Goal: Task Accomplishment & Management: Use online tool/utility

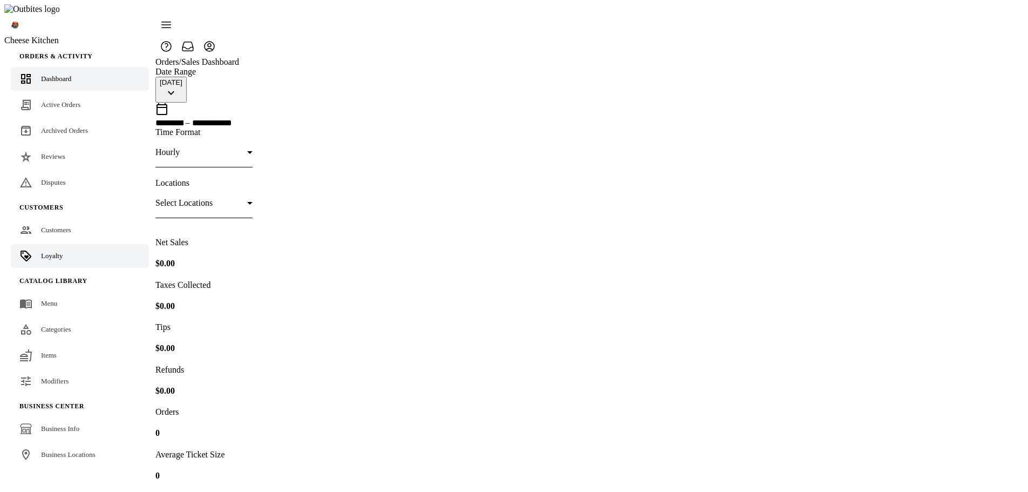
click at [65, 244] on link "Loyalty" at bounding box center [80, 256] width 138 height 24
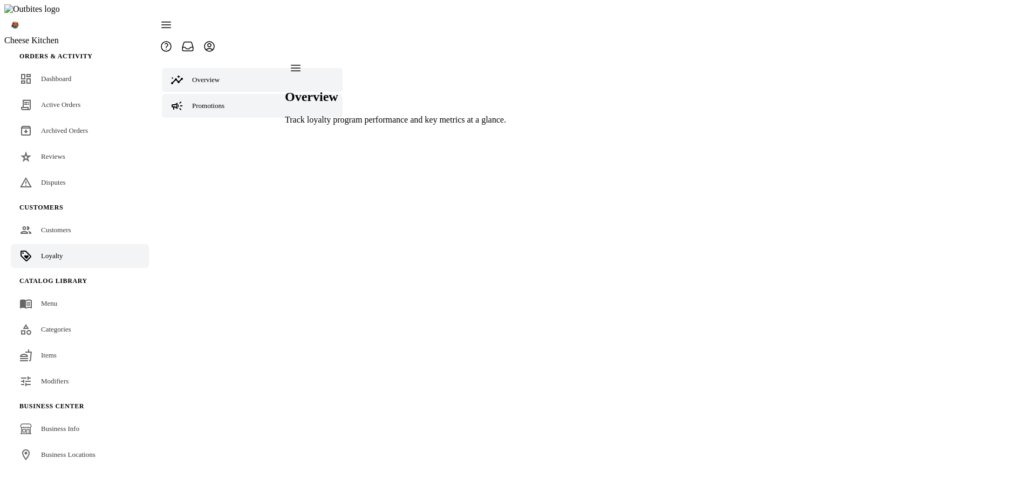
click at [221, 101] on span "Promotions" at bounding box center [208, 105] width 32 height 8
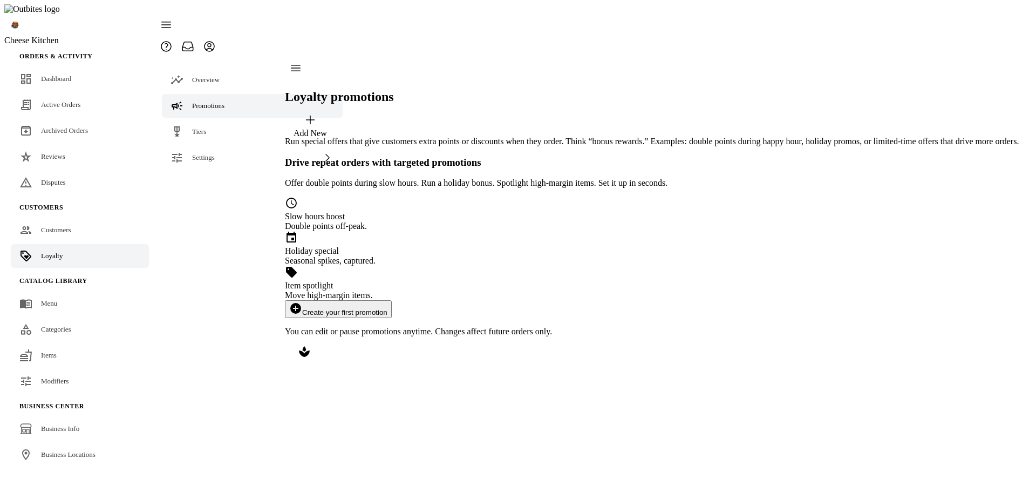
click at [392, 300] on button "add_circle Create your first promotion" at bounding box center [338, 309] width 107 height 18
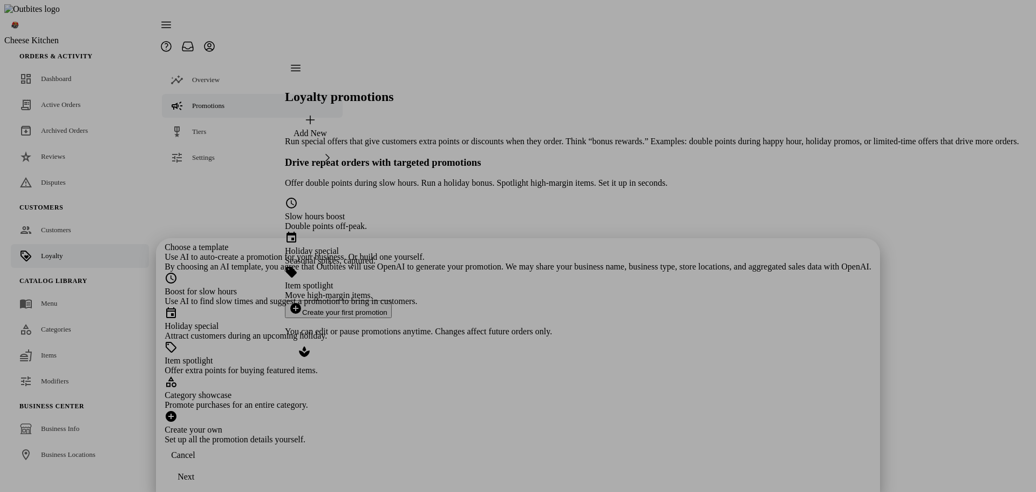
click at [568, 321] on div "Holiday special" at bounding box center [518, 326] width 707 height 10
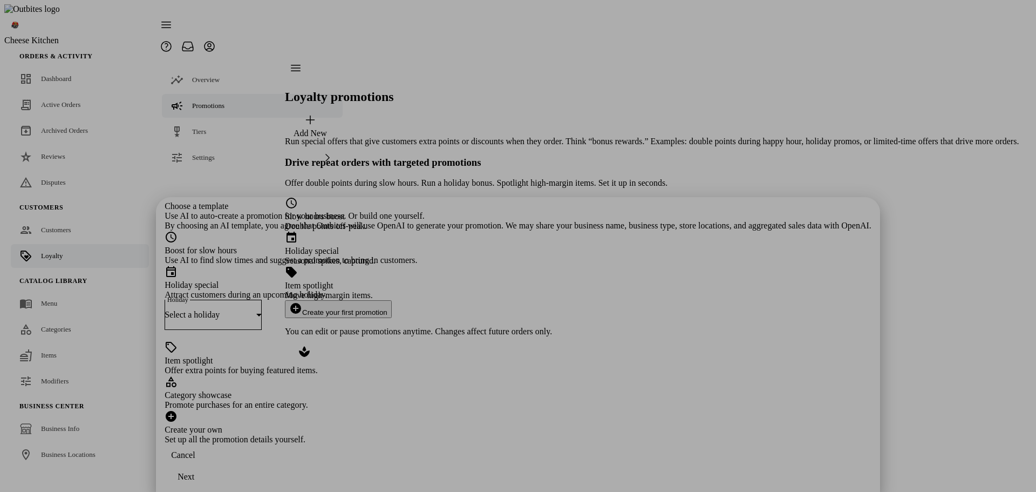
click at [256, 310] on div "Select a holiday" at bounding box center [211, 315] width 92 height 10
click at [463, 203] on mat-option "Labor Day (Sep 1, 2025)" at bounding box center [517, 205] width 327 height 26
click at [194, 473] on div "Next" at bounding box center [186, 477] width 17 height 10
click at [194, 474] on div "Next" at bounding box center [186, 477] width 17 height 10
click at [194, 473] on div "Next" at bounding box center [186, 477] width 17 height 10
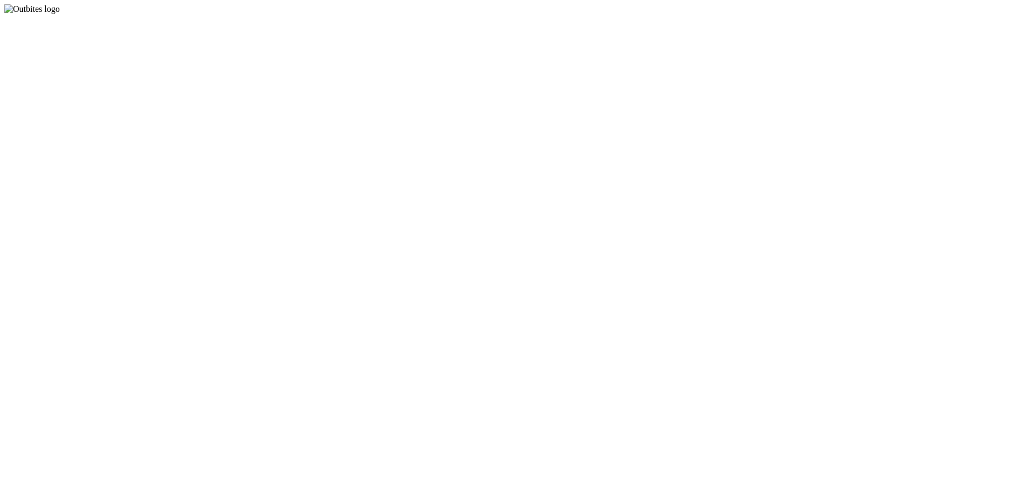
click at [948, 14] on app-root at bounding box center [517, 14] width 1027 height 0
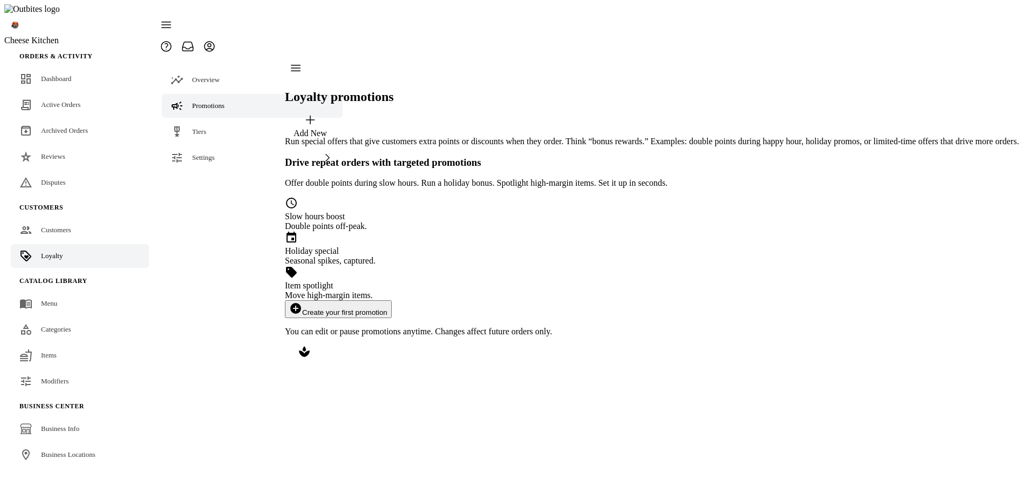
click at [392, 300] on button "add_circle Create your first promotion" at bounding box center [338, 309] width 107 height 18
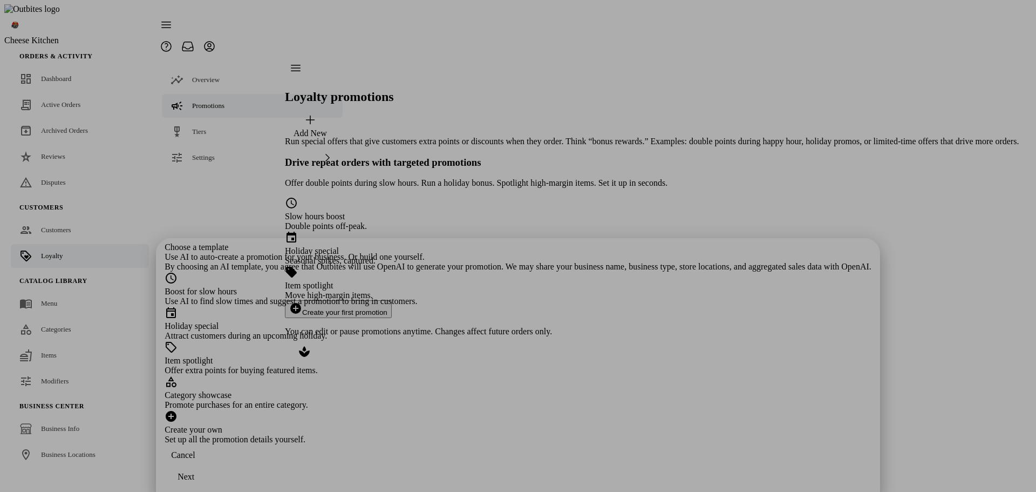
click at [501, 331] on div "Attract customers during an upcoming holiday." at bounding box center [518, 336] width 707 height 10
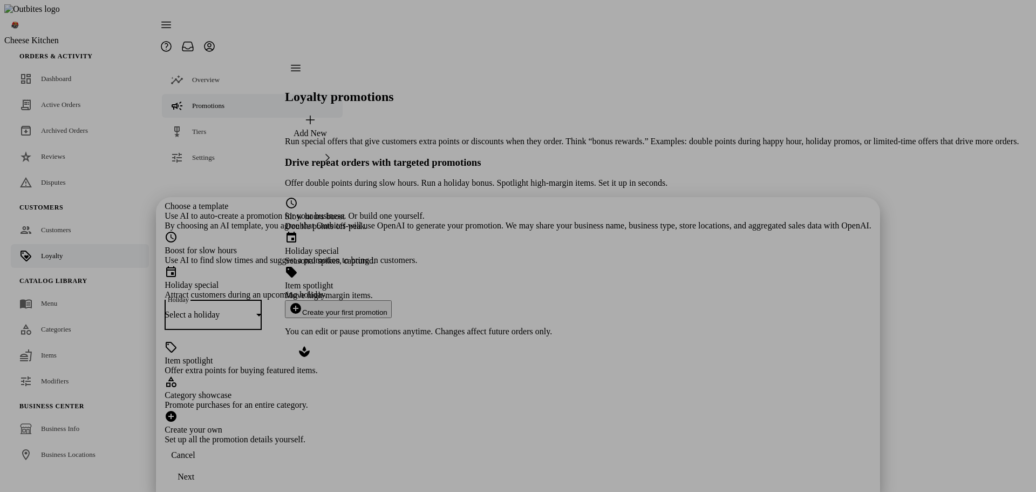
click at [256, 310] on div "Select a holiday" at bounding box center [211, 315] width 92 height 10
click at [455, 202] on mat-option "Labor Day (Sep 1, 2025)" at bounding box center [517, 205] width 327 height 26
click at [194, 475] on div "Next" at bounding box center [186, 477] width 17 height 10
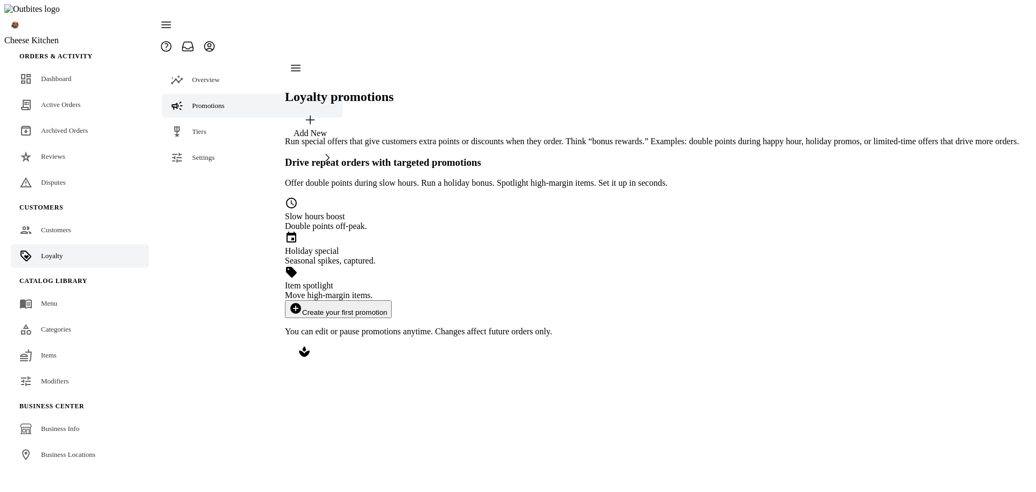
click at [392, 300] on button "add_circle Create your first promotion" at bounding box center [338, 309] width 107 height 18
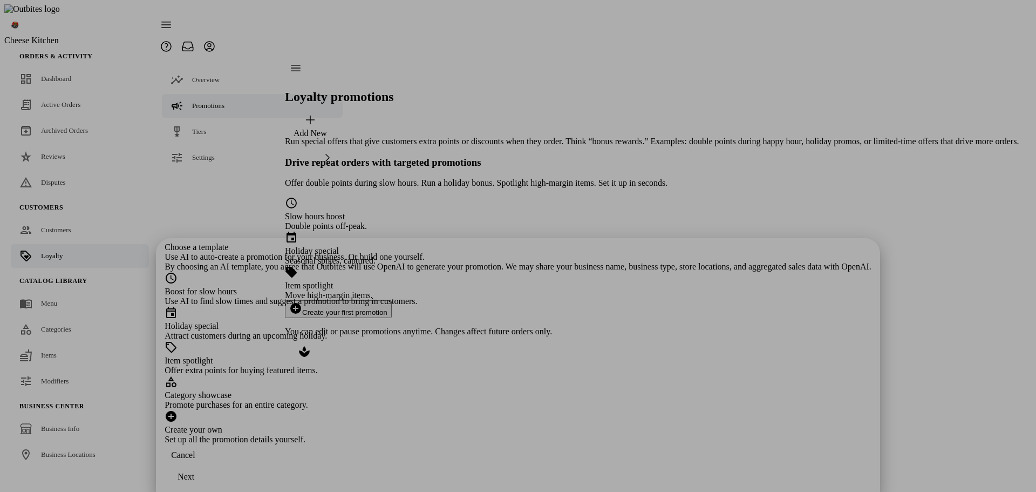
click at [499, 306] on div "Holiday special Attract customers during an upcoming holiday." at bounding box center [518, 323] width 707 height 35
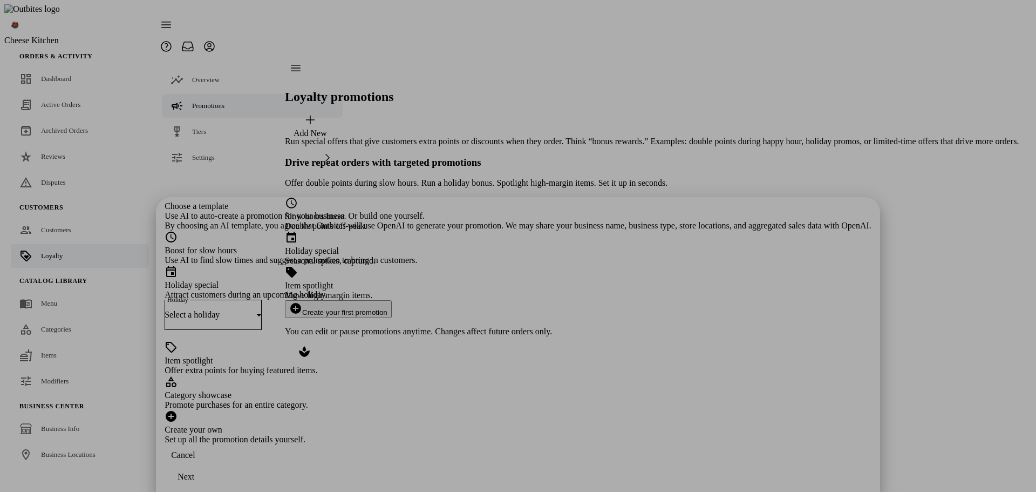
click at [220, 310] on span "Select a holiday" at bounding box center [192, 314] width 55 height 9
click at [402, 207] on span "[DATE] ([DATE])" at bounding box center [395, 205] width 64 height 10
click at [194, 472] on div "Next" at bounding box center [186, 477] width 17 height 10
click at [194, 473] on div "Next" at bounding box center [186, 477] width 17 height 10
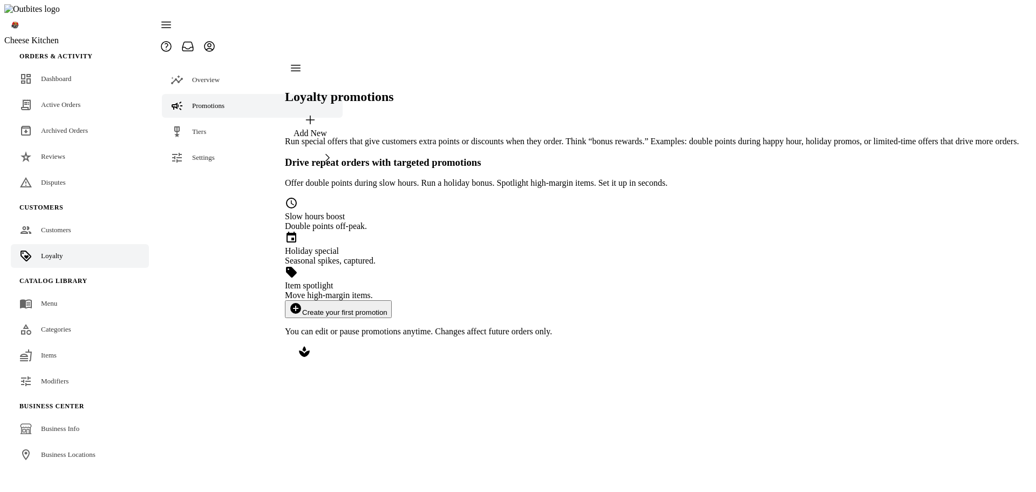
click at [392, 300] on button "add_circle Create your first promotion" at bounding box center [338, 309] width 107 height 18
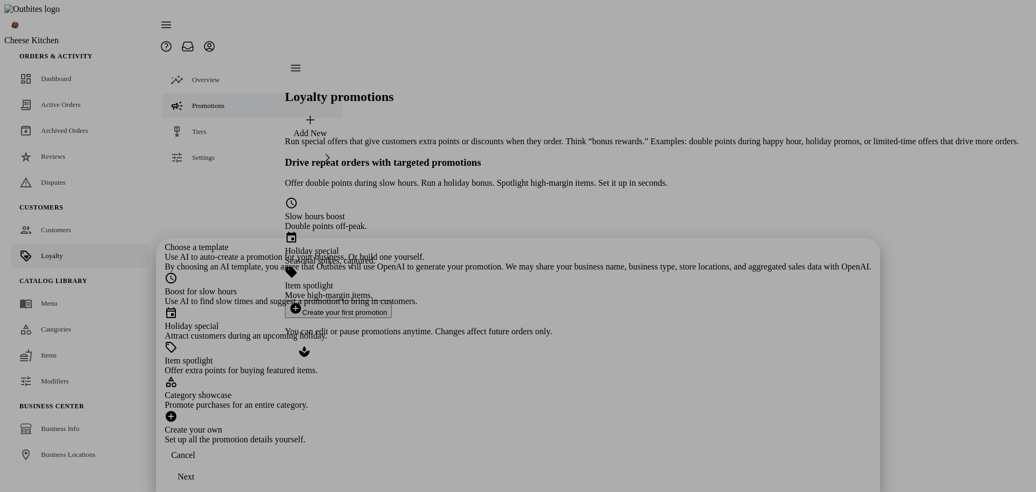
click at [584, 331] on div "Attract customers during an upcoming holiday." at bounding box center [518, 336] width 707 height 10
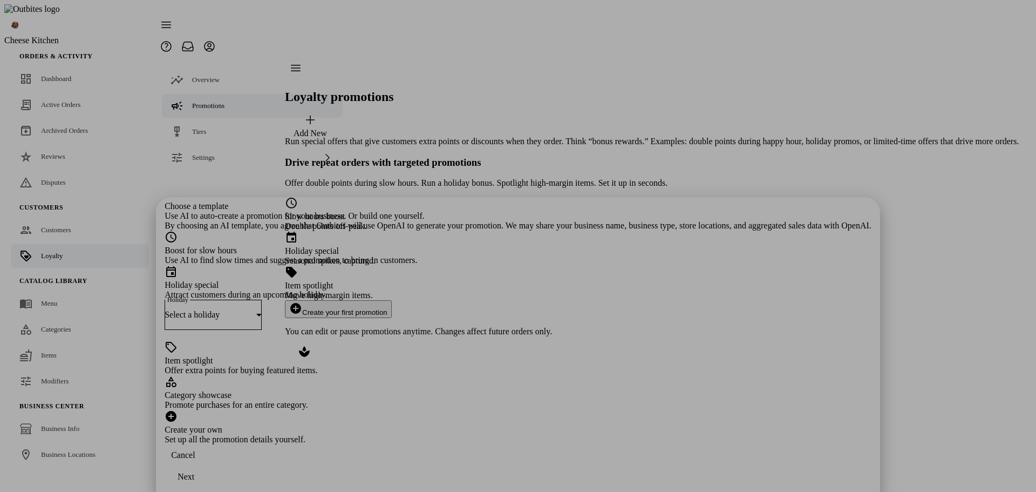
click at [256, 310] on div "Select a holiday" at bounding box center [211, 315] width 92 height 10
click at [401, 209] on span "Labor Day (Sep 1, 2025)" at bounding box center [395, 205] width 64 height 10
click at [194, 475] on div "Next" at bounding box center [186, 477] width 17 height 10
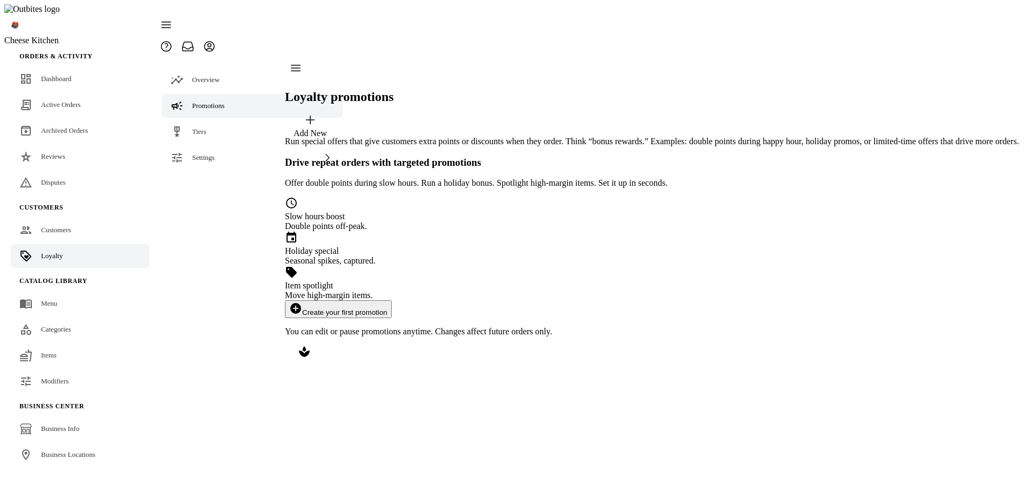
click at [392, 300] on button "add_circle Create your first promotion" at bounding box center [338, 309] width 107 height 18
click at [984, 360] on div "Loyalty promotions Add New Run special offers that give customers extra points …" at bounding box center [652, 208] width 734 height 303
click at [392, 300] on button "add_circle Create your first promotion" at bounding box center [338, 309] width 107 height 18
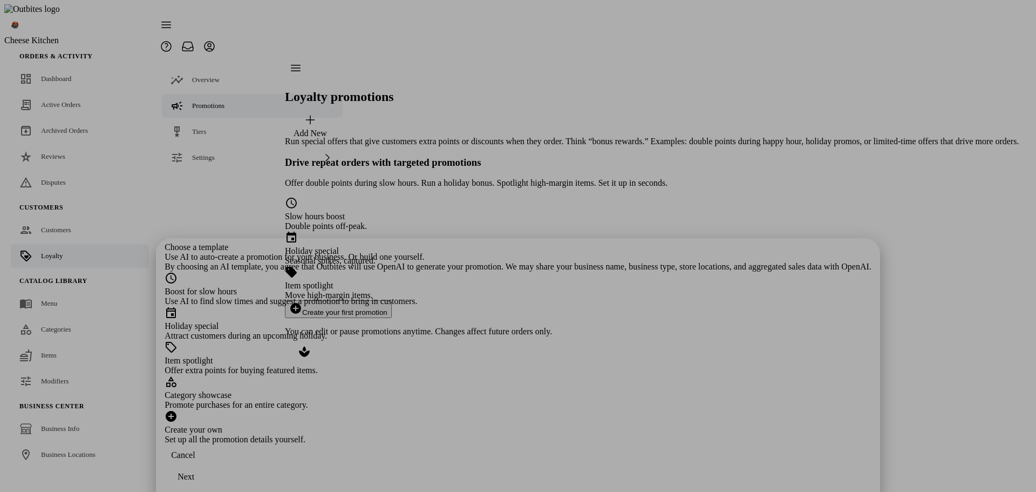
click at [452, 321] on div "Holiday special" at bounding box center [518, 326] width 707 height 10
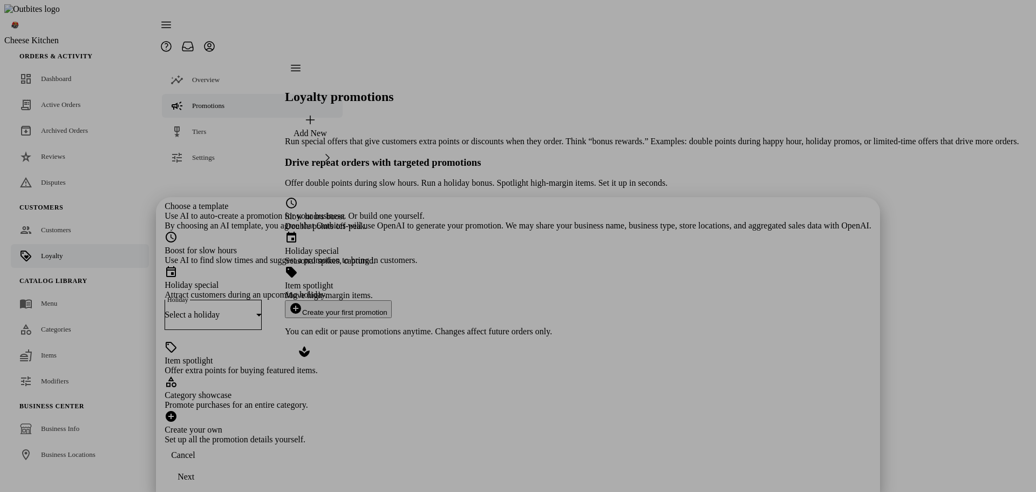
click at [262, 299] on div "Select a holiday" at bounding box center [213, 314] width 97 height 30
click at [413, 210] on span "Labor Day (Sep 1, 2025)" at bounding box center [395, 205] width 64 height 10
click at [194, 473] on div "Next" at bounding box center [186, 477] width 17 height 10
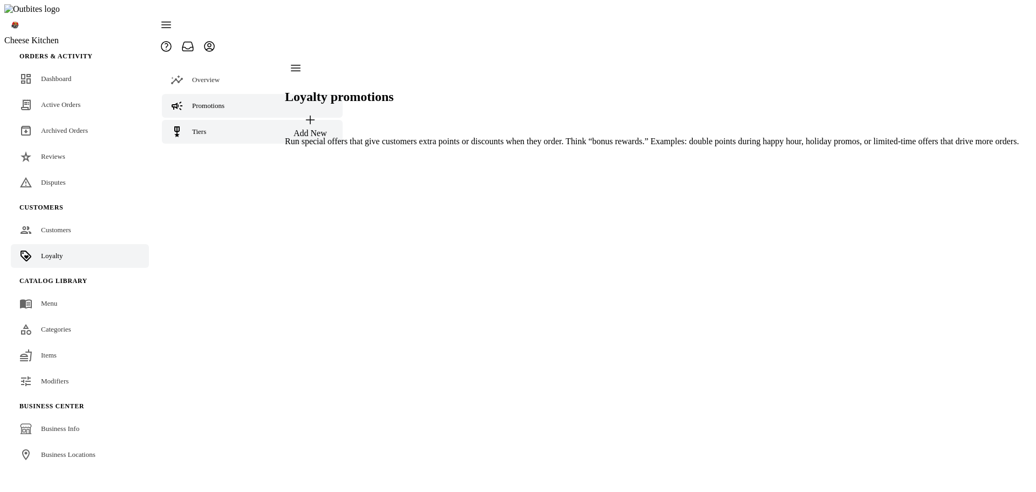
click at [166, 120] on link "Tiers" at bounding box center [252, 132] width 181 height 24
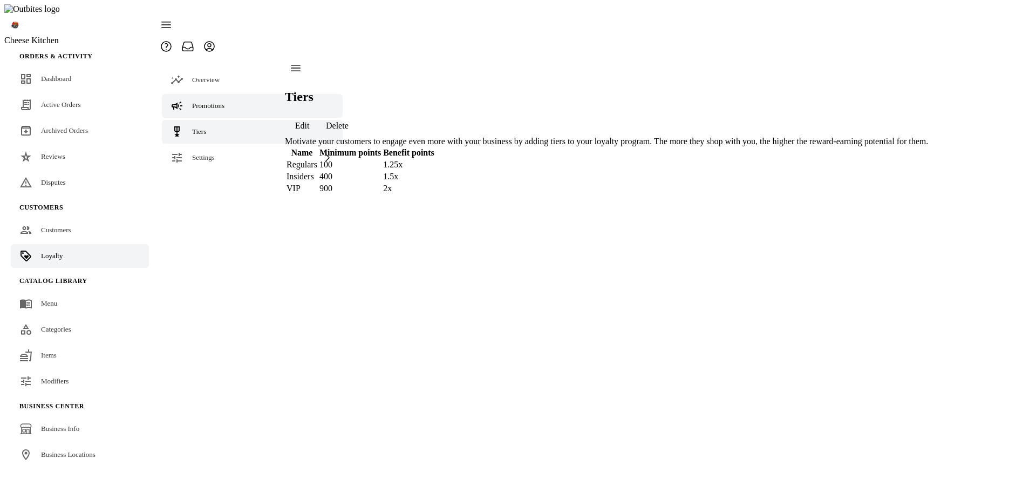
click at [224, 100] on div "Promotions" at bounding box center [208, 105] width 32 height 11
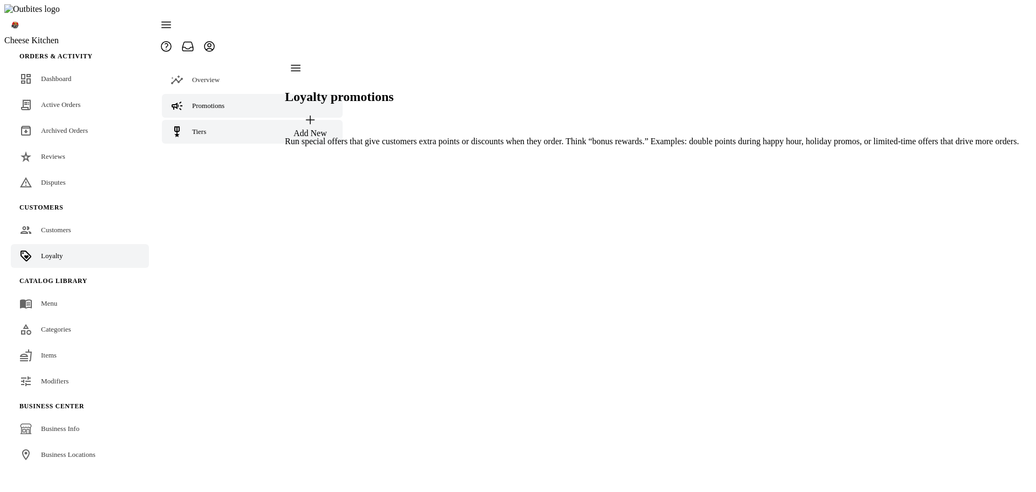
click at [202, 120] on link "Tiers" at bounding box center [252, 132] width 181 height 24
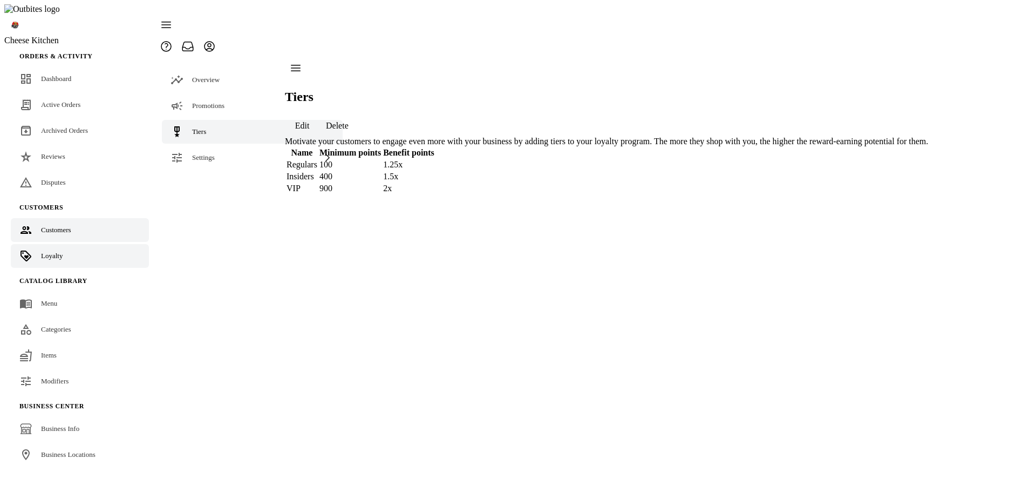
click at [78, 219] on link "Customers" at bounding box center [80, 230] width 138 height 24
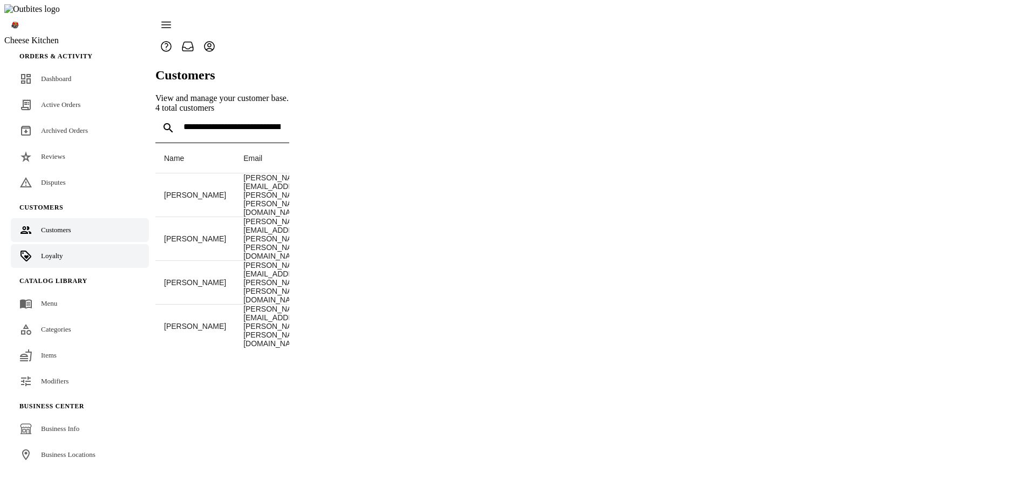
click at [58, 244] on link "Loyalty" at bounding box center [80, 256] width 138 height 24
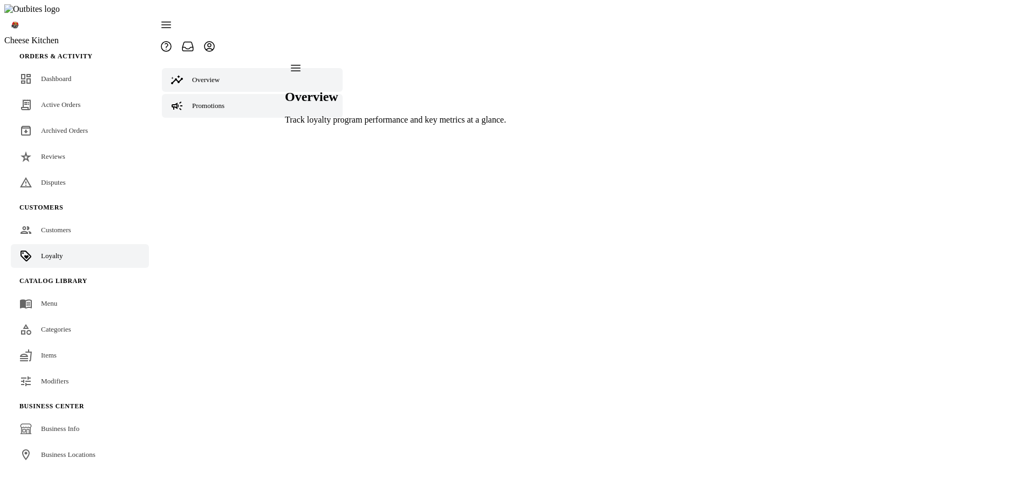
click at [208, 101] on span "Promotions" at bounding box center [208, 105] width 32 height 8
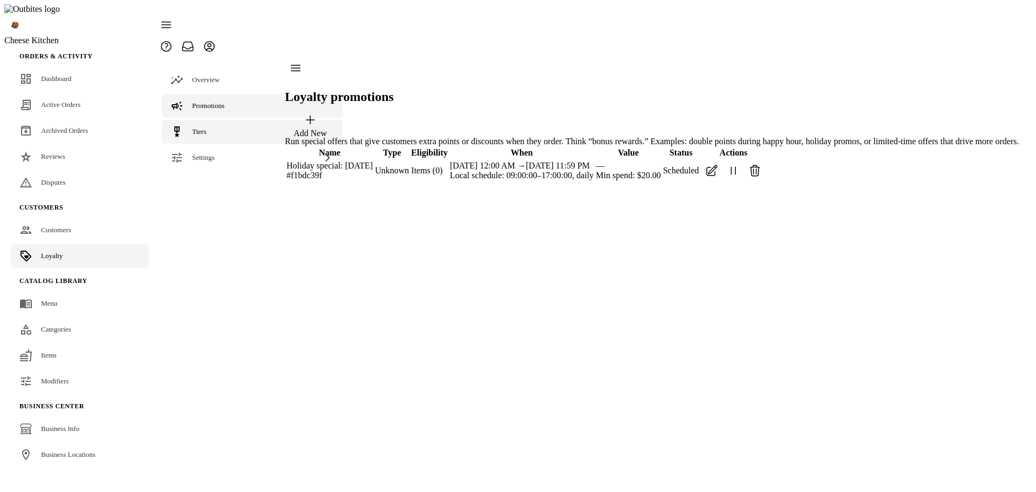
click at [213, 120] on link "Tiers" at bounding box center [252, 132] width 181 height 24
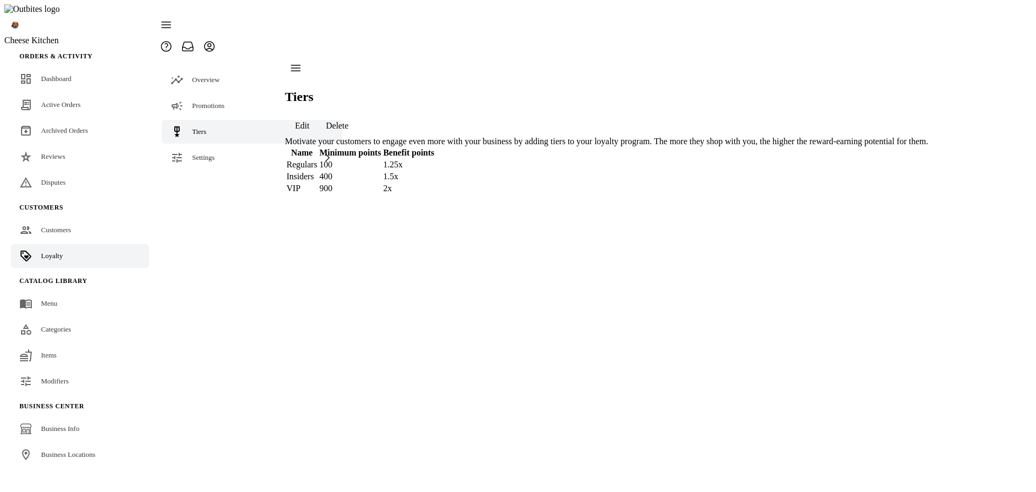
click at [213, 120] on link "Tiers" at bounding box center [252, 132] width 181 height 24
click at [209, 101] on span "Promotions" at bounding box center [208, 105] width 32 height 8
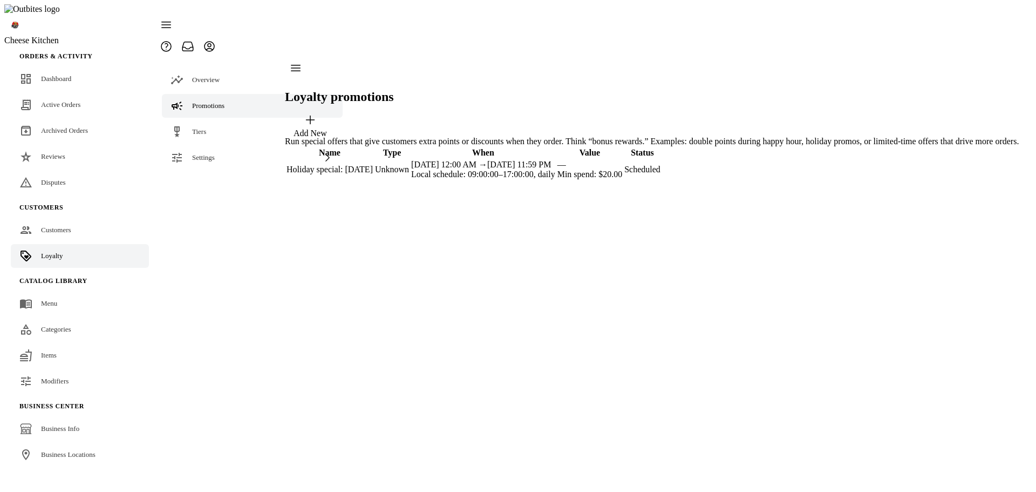
drag, startPoint x: 681, startPoint y: 281, endPoint x: 1000, endPoint y: 217, distance: 325.2
click at [681, 181] on div "Loyalty promotions Add New Run special offers that give customers extra points …" at bounding box center [652, 119] width 734 height 124
drag, startPoint x: 195, startPoint y: 116, endPoint x: 228, endPoint y: 83, distance: 46.9
click at [195, 120] on link "Tiers" at bounding box center [252, 132] width 181 height 24
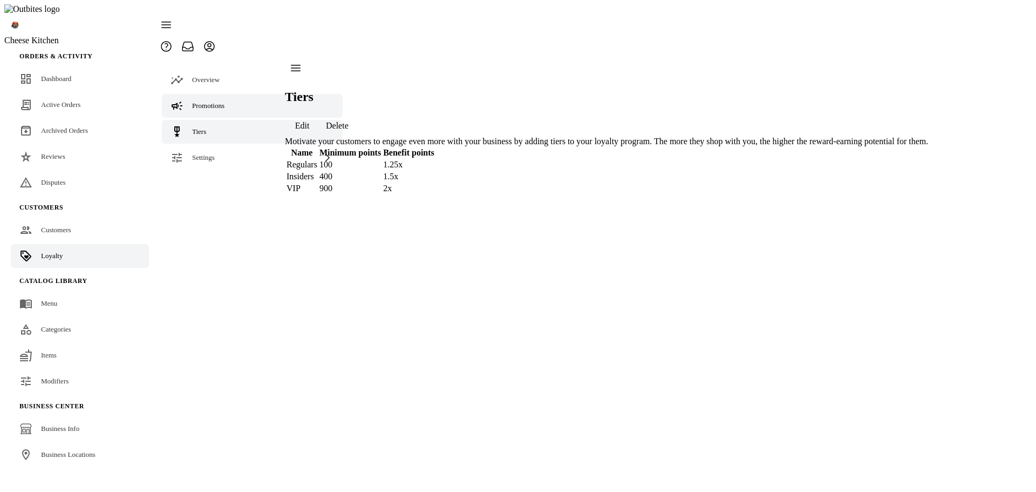
click at [228, 94] on link "Promotions" at bounding box center [252, 106] width 181 height 24
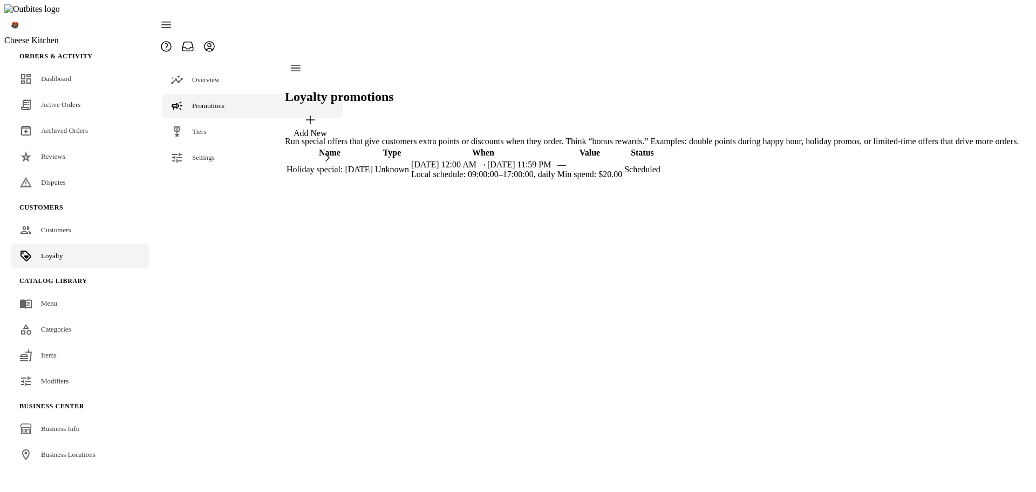
drag, startPoint x: 183, startPoint y: 108, endPoint x: 204, endPoint y: 86, distance: 29.8
click at [183, 120] on link "Tiers" at bounding box center [252, 132] width 181 height 24
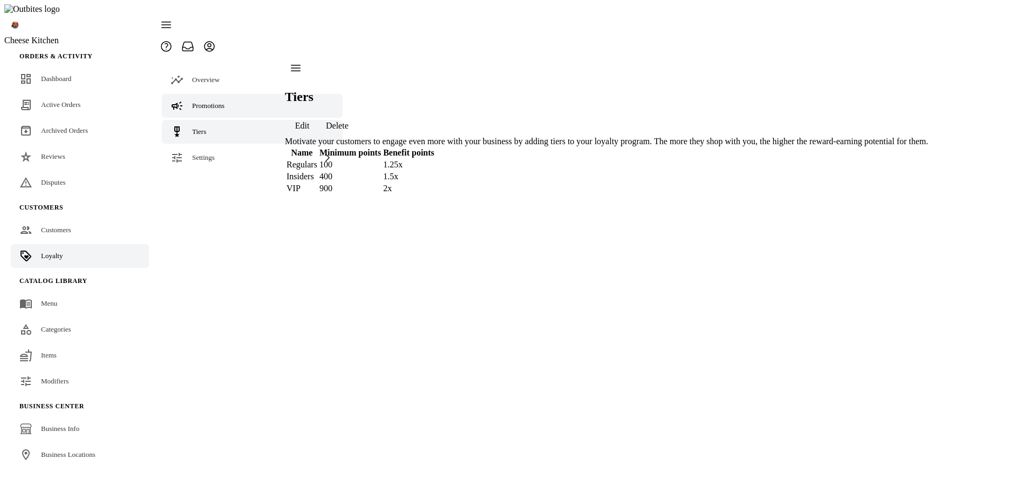
click at [204, 101] on span "Promotions" at bounding box center [208, 105] width 32 height 8
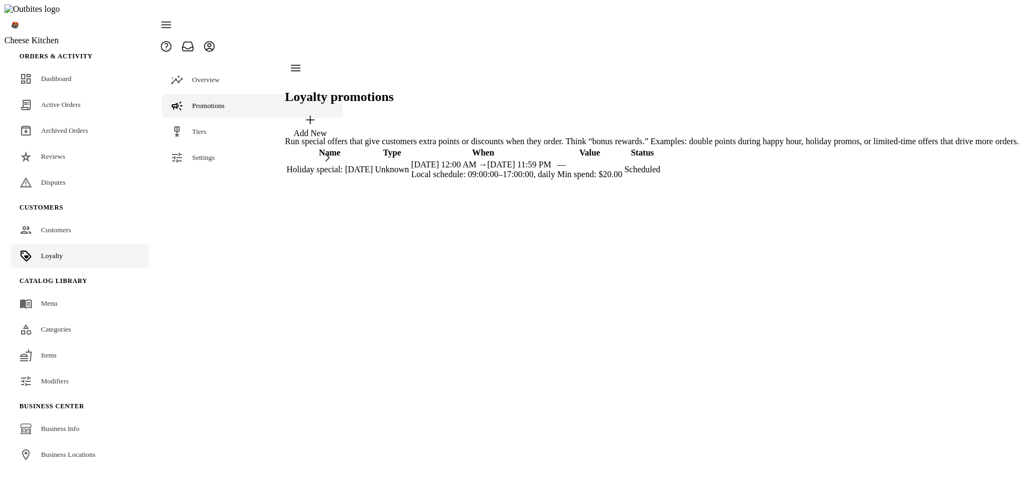
drag, startPoint x: 218, startPoint y: 105, endPoint x: 228, endPoint y: 88, distance: 19.2
click at [218, 120] on link "Tiers" at bounding box center [252, 132] width 181 height 24
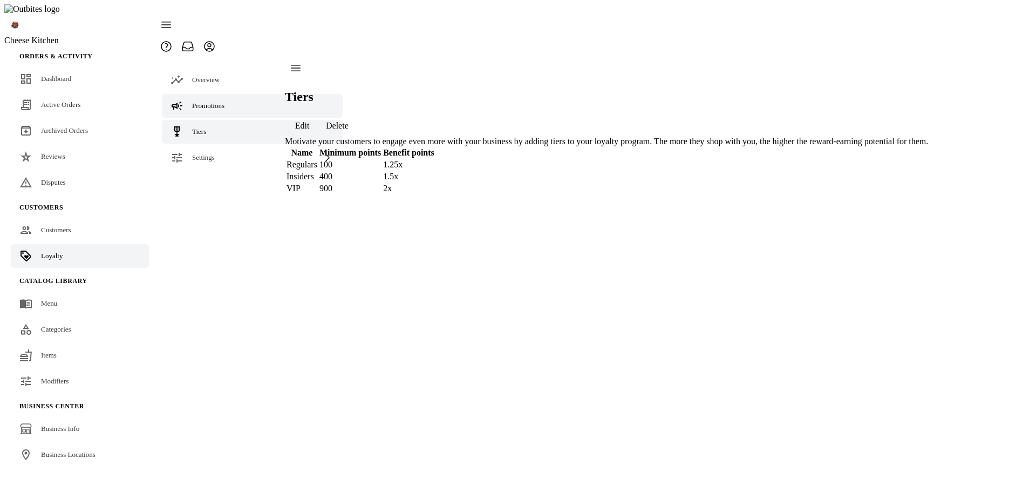
click at [235, 94] on link "Promotions" at bounding box center [252, 106] width 181 height 24
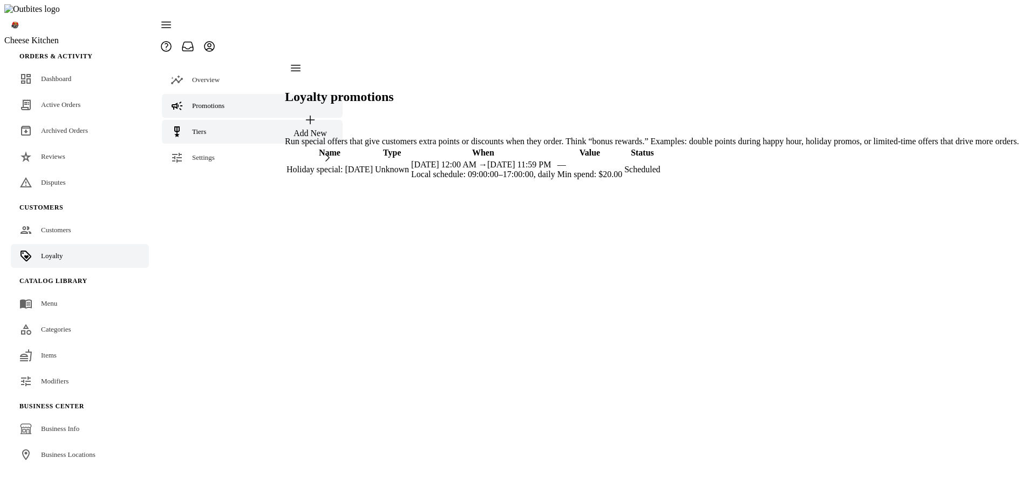
drag, startPoint x: 180, startPoint y: 113, endPoint x: 196, endPoint y: 99, distance: 20.7
click at [180, 120] on link "Tiers" at bounding box center [252, 132] width 181 height 24
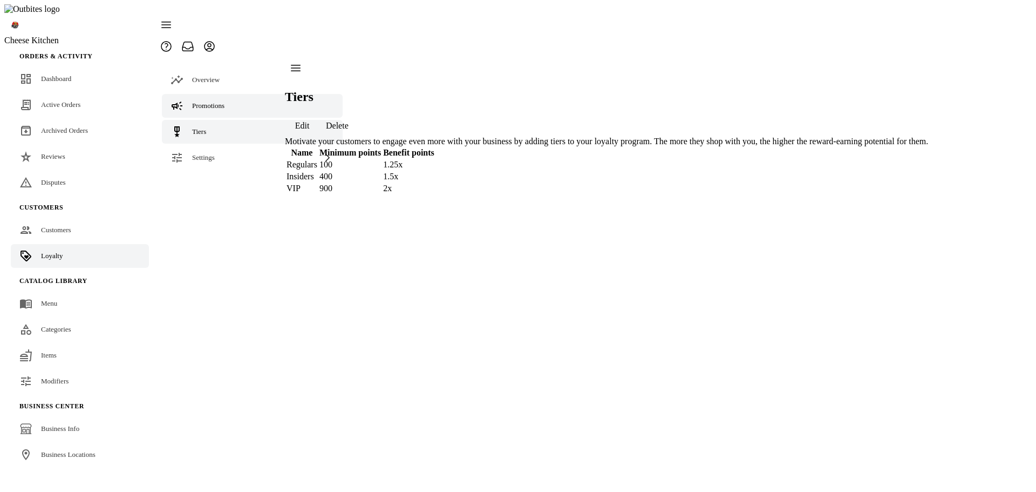
click at [215, 101] on span "Promotions" at bounding box center [208, 105] width 32 height 8
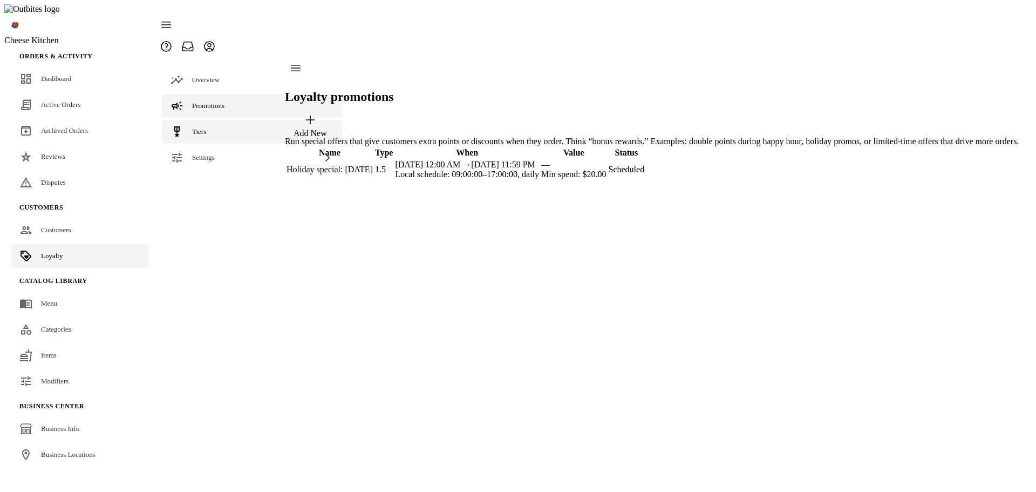
click at [215, 120] on link "Tiers" at bounding box center [252, 132] width 181 height 24
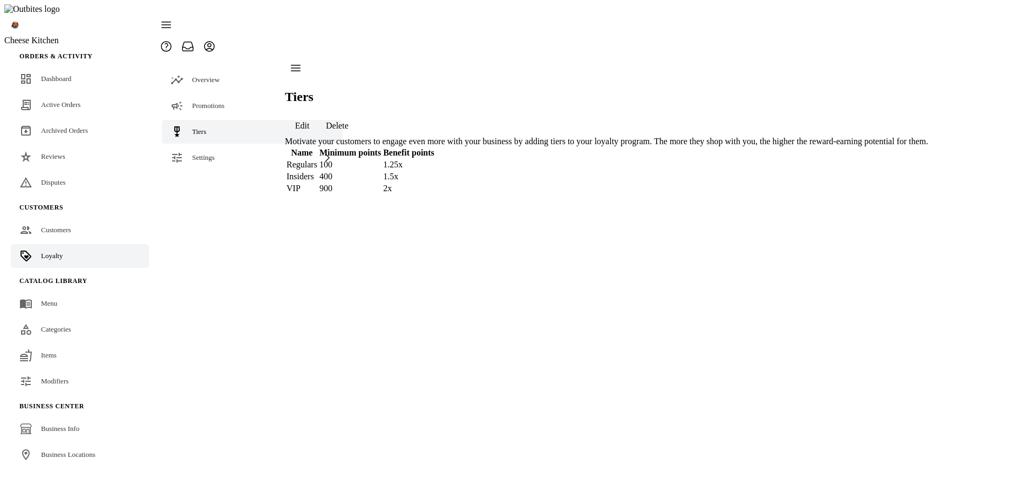
drag, startPoint x: 224, startPoint y: 82, endPoint x: 499, endPoint y: 238, distance: 315.8
click at [224, 101] on span "Promotions" at bounding box center [208, 105] width 32 height 8
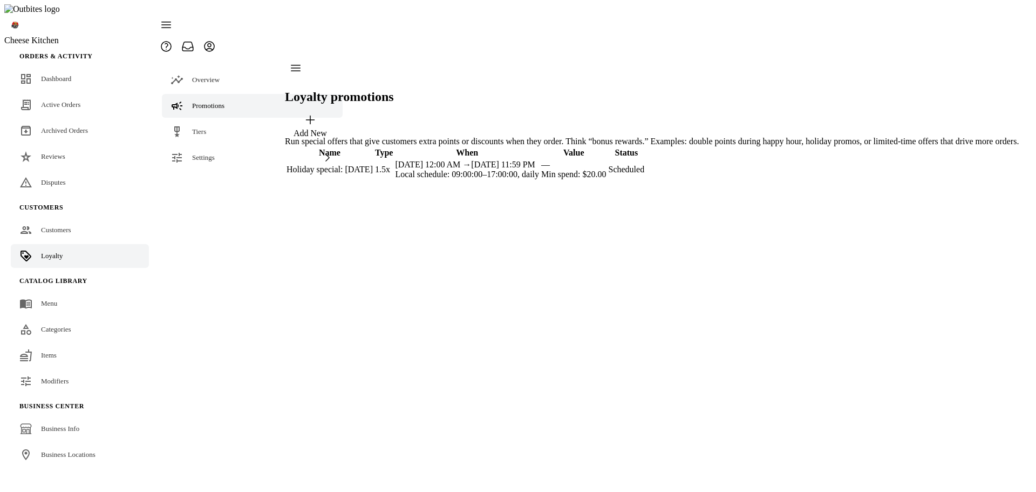
drag, startPoint x: 201, startPoint y: 111, endPoint x: 210, endPoint y: 90, distance: 22.7
click at [202, 127] on span "Tiers" at bounding box center [199, 131] width 14 height 8
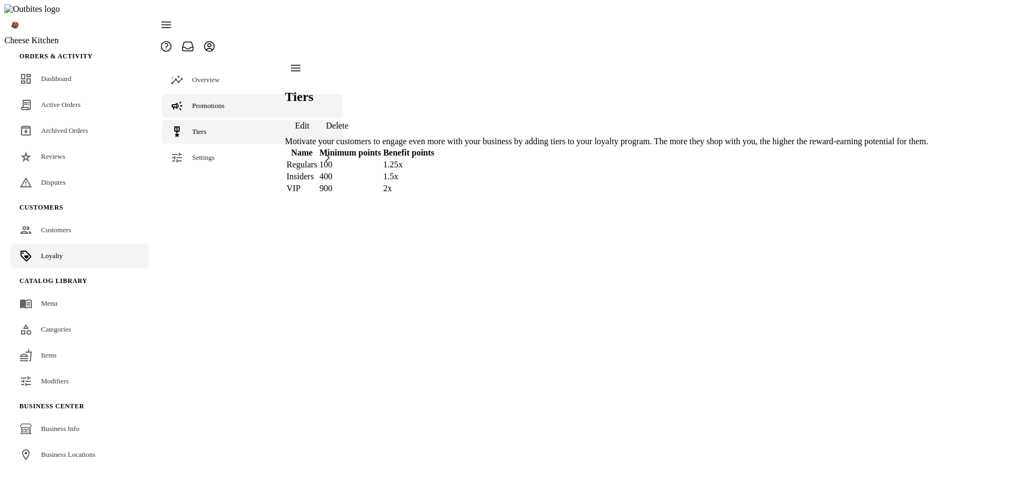
click at [210, 94] on link "Promotions" at bounding box center [252, 106] width 181 height 24
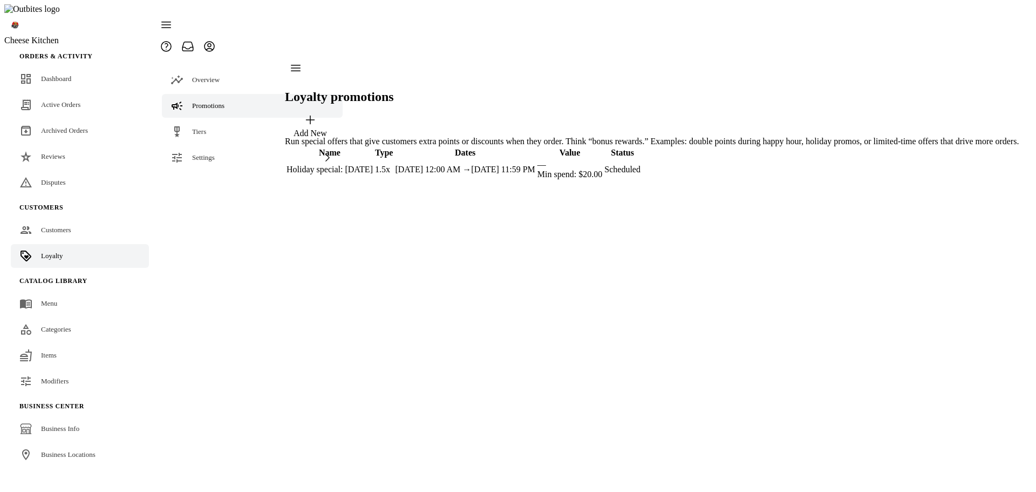
click at [422, 181] on div "Loyalty promotions Add New Run special offers that give customers extra points …" at bounding box center [652, 119] width 734 height 124
click at [206, 153] on span "Settings" at bounding box center [203, 157] width 23 height 8
click at [220, 180] on span "Terminology" at bounding box center [232, 184] width 36 height 8
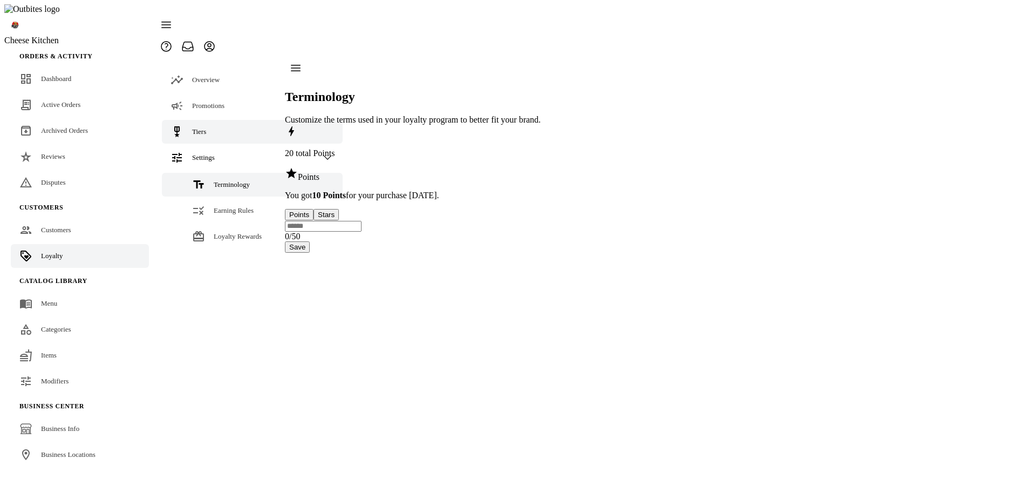
click at [208, 120] on link "Tiers" at bounding box center [252, 132] width 181 height 24
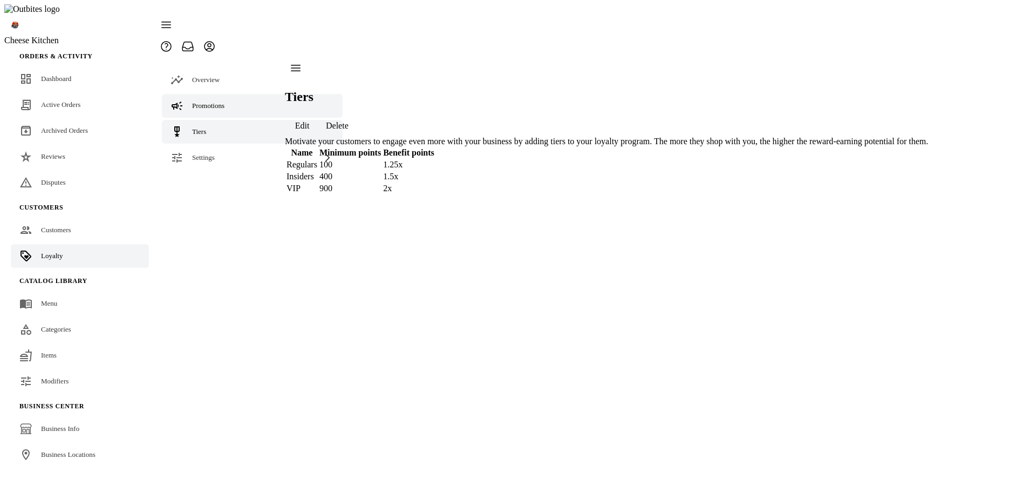
click at [219, 100] on div "Promotions" at bounding box center [208, 105] width 32 height 11
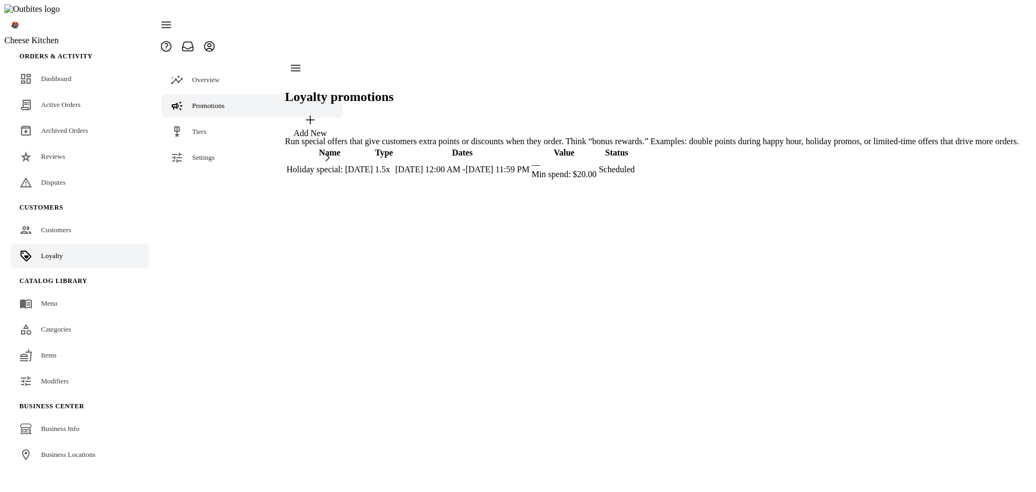
click at [578, 181] on div "Loyalty promotions Add New Run special offers that give customers extra points …" at bounding box center [652, 119] width 734 height 124
click at [230, 120] on link "Tiers" at bounding box center [252, 132] width 181 height 24
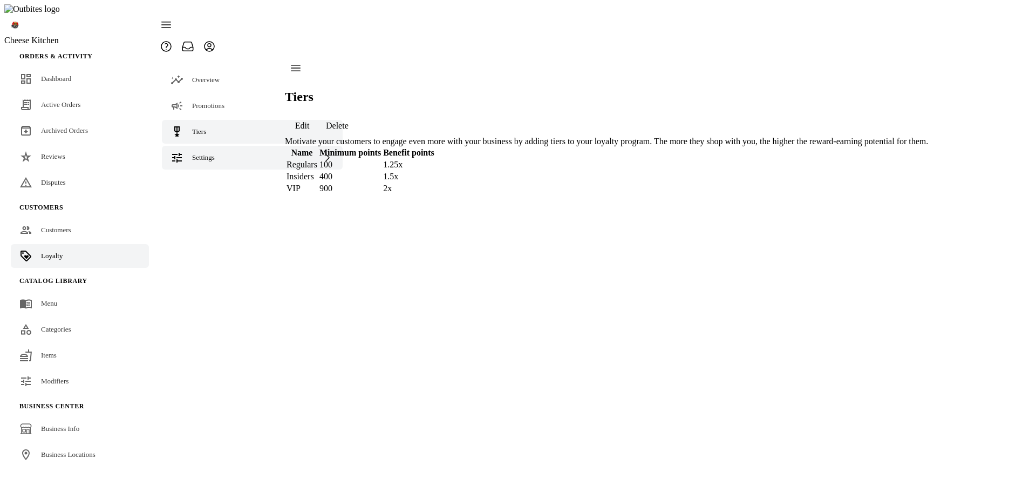
click at [216, 146] on div "Settings" at bounding box center [252, 158] width 181 height 24
click at [219, 180] on span "Terminology" at bounding box center [232, 184] width 36 height 8
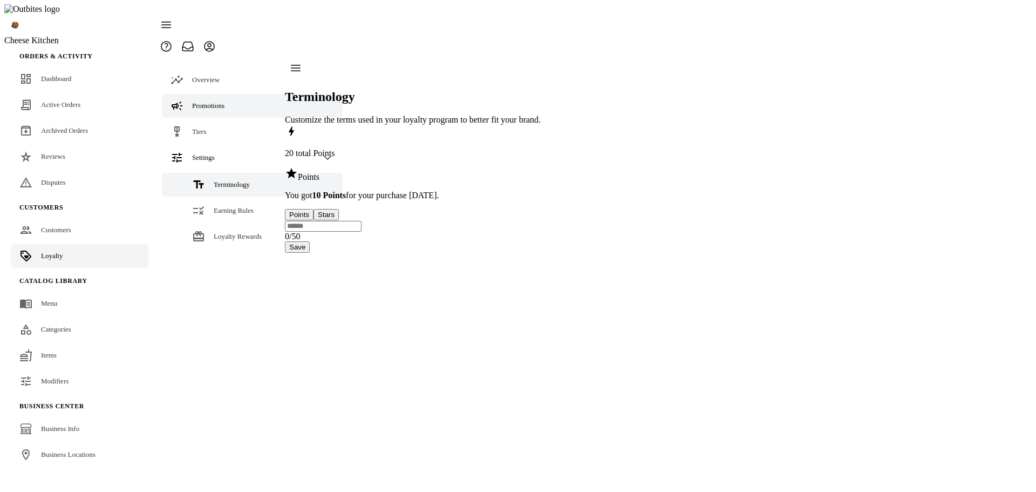
click at [213, 94] on link "Promotions" at bounding box center [252, 106] width 181 height 24
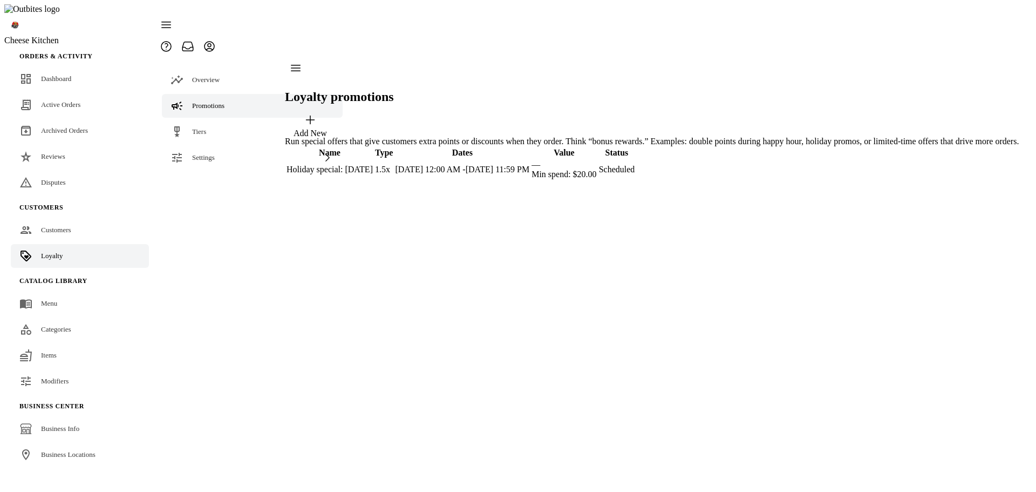
click at [821, 181] on div "Loyalty promotions Add New Run special offers that give customers extra points …" at bounding box center [652, 119] width 734 height 124
click at [945, 181] on div "Loyalty promotions Add New Run special offers that give customers extra points …" at bounding box center [652, 119] width 734 height 124
click at [69, 218] on link "Customers" at bounding box center [80, 230] width 138 height 24
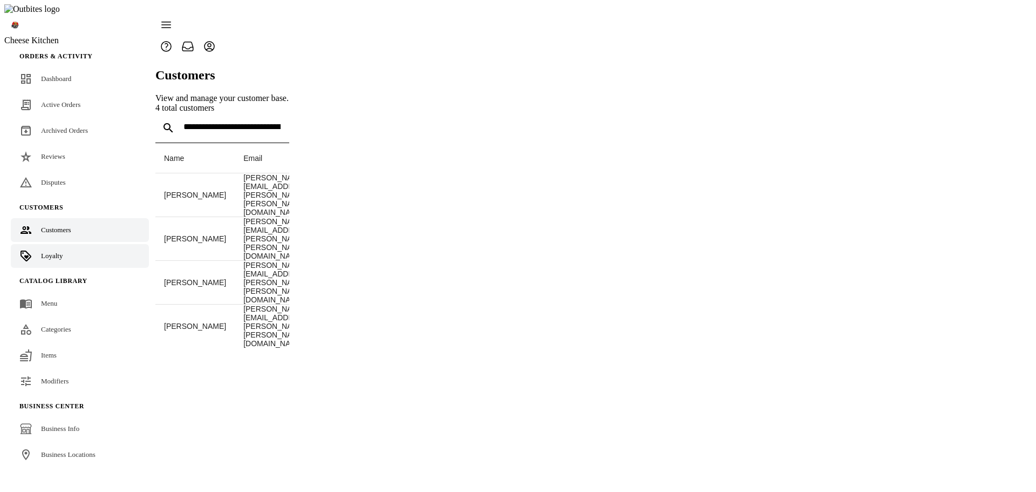
click at [66, 244] on link "Loyalty" at bounding box center [80, 256] width 138 height 24
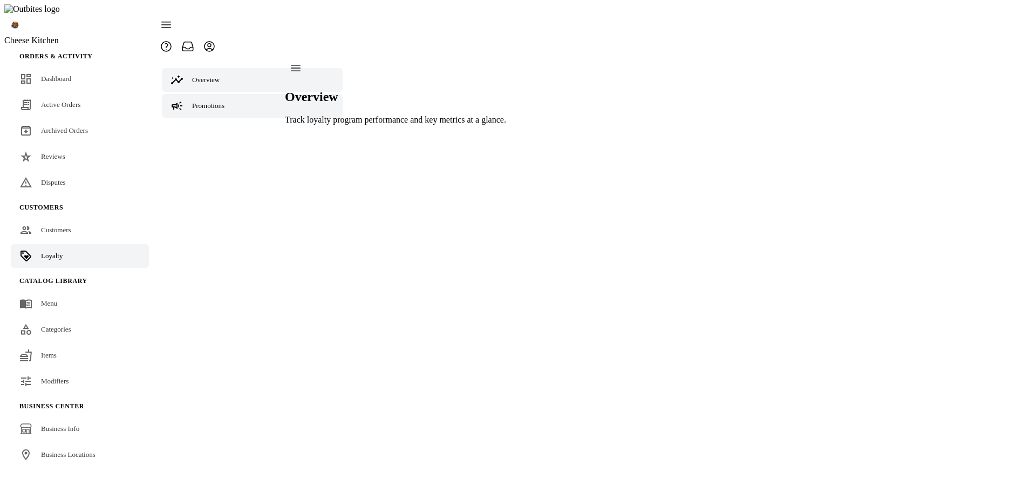
click at [235, 94] on link "Promotions" at bounding box center [252, 106] width 181 height 24
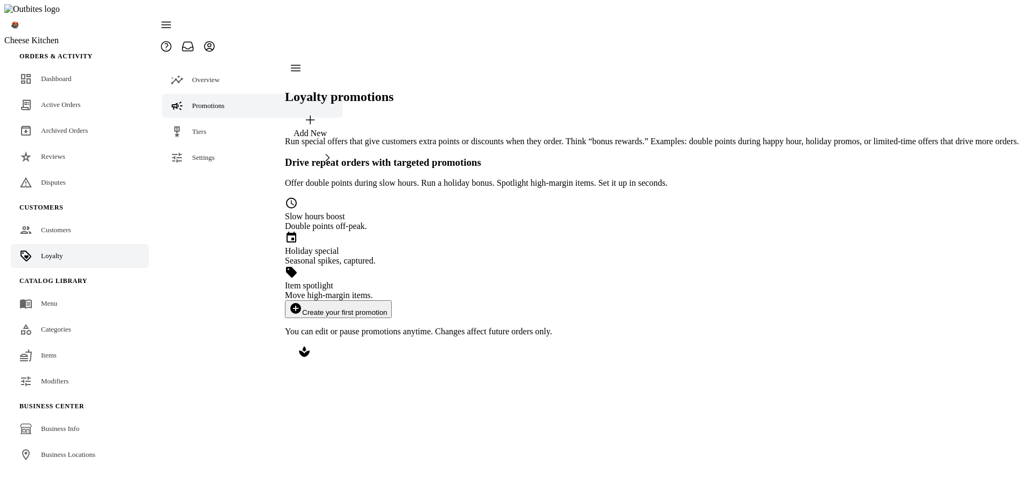
click at [392, 300] on button "add_circle Create your first promotion" at bounding box center [338, 309] width 107 height 18
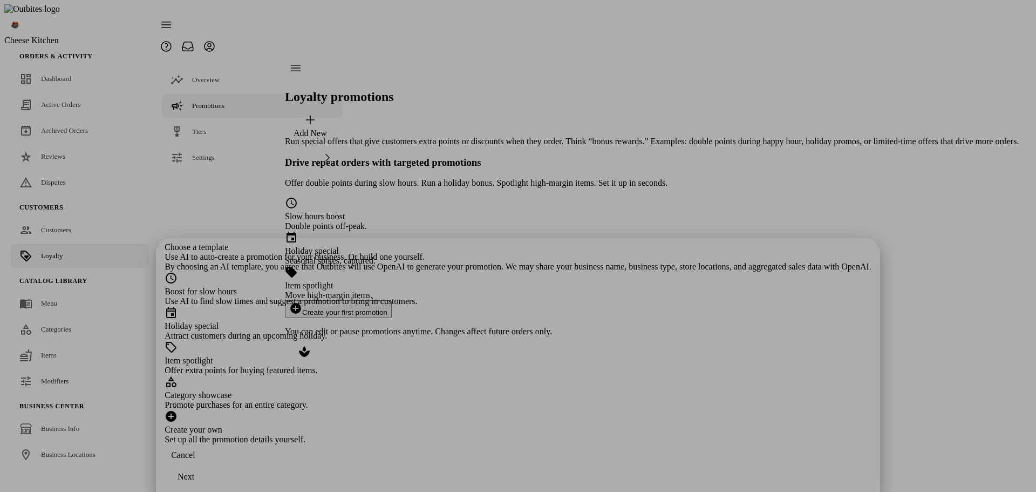
click at [507, 321] on div "Holiday special" at bounding box center [518, 326] width 707 height 10
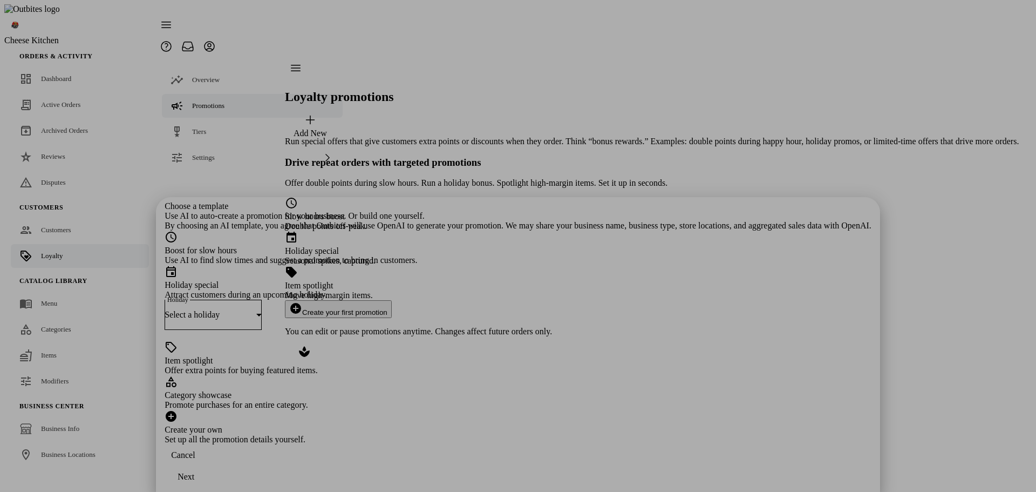
click at [256, 310] on div "Select a holiday" at bounding box center [211, 315] width 92 height 10
drag, startPoint x: 444, startPoint y: 208, endPoint x: 493, endPoint y: 227, distance: 52.1
click at [427, 208] on span "Labor Day (Sep 1, 2025)" at bounding box center [395, 205] width 64 height 10
click at [194, 473] on div "Next" at bounding box center [186, 477] width 17 height 10
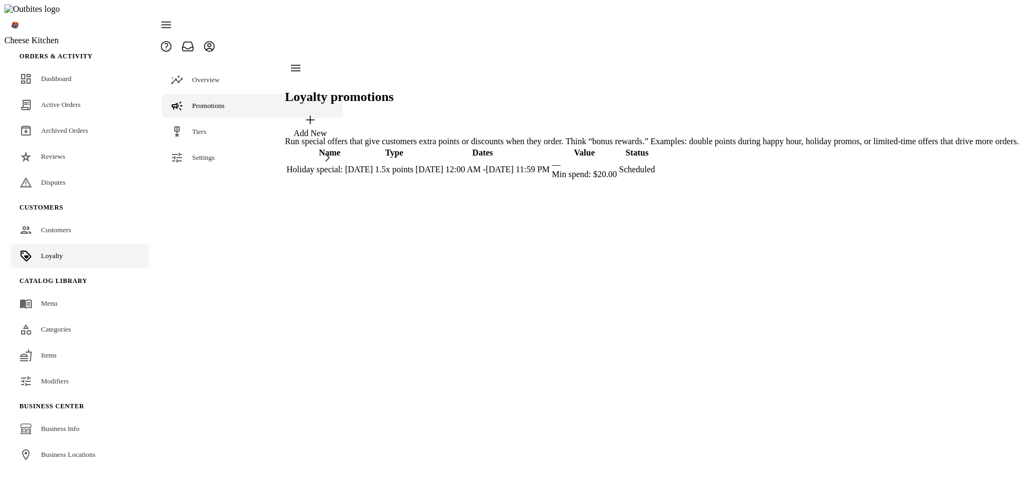
click at [989, 57] on div "Loyalty promotions Add New Run special offers that give customers extra points …" at bounding box center [652, 119] width 734 height 124
click at [327, 128] on div "Add New" at bounding box center [310, 133] width 33 height 10
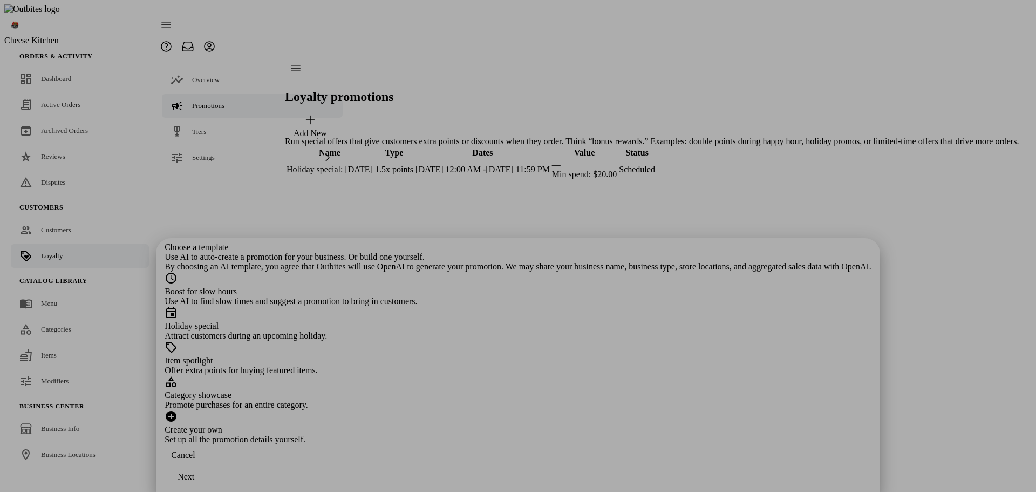
click at [435, 365] on div "Offer extra points for buying featured items." at bounding box center [518, 370] width 707 height 10
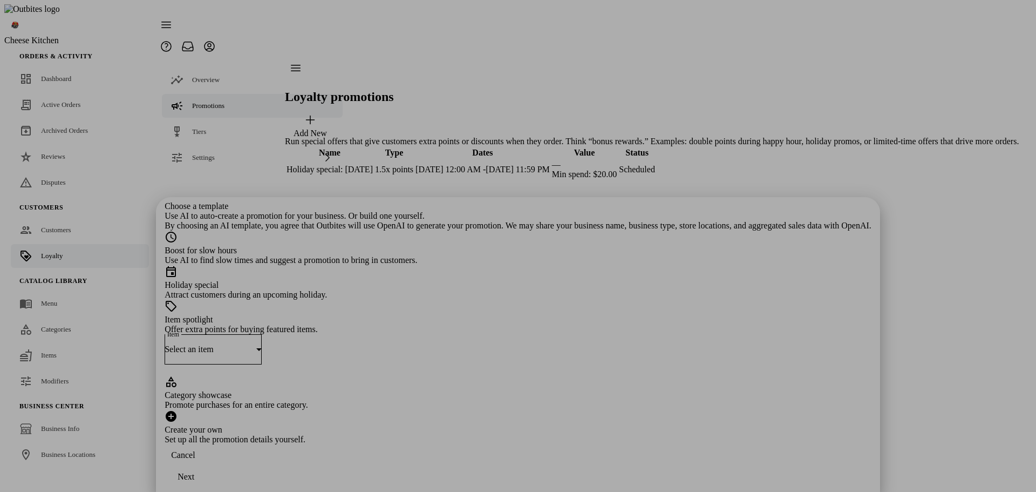
click at [262, 334] on div "Select an item" at bounding box center [213, 349] width 97 height 30
click at [459, 283] on mat-option "Coke" at bounding box center [517, 282] width 327 height 26
click at [194, 474] on div "Next" at bounding box center [186, 477] width 17 height 10
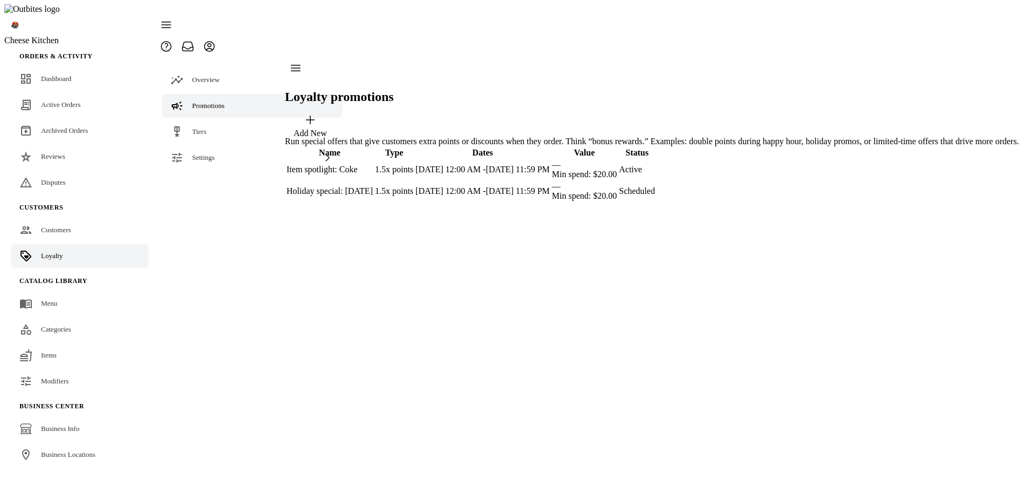
click at [336, 113] on span "button" at bounding box center [310, 126] width 51 height 26
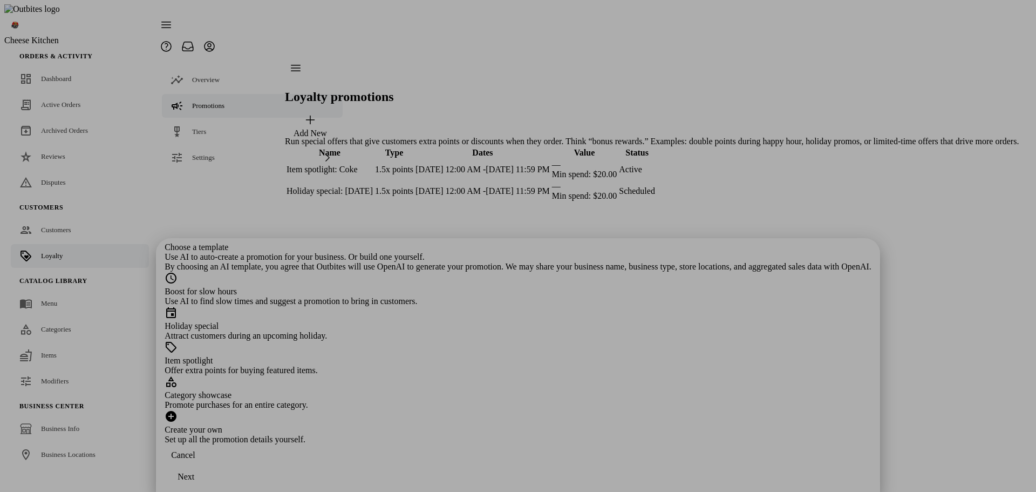
click at [475, 390] on div "Category showcase" at bounding box center [518, 395] width 707 height 10
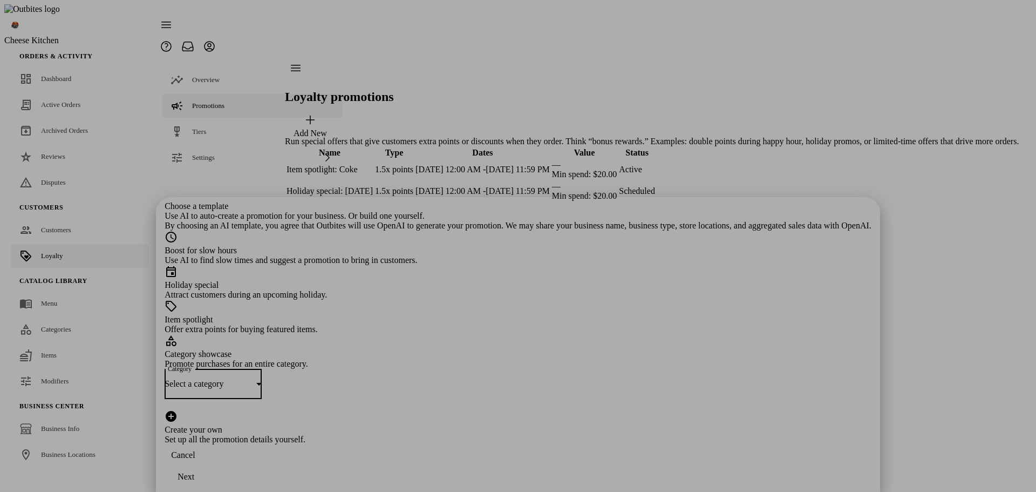
click at [256, 379] on div "Select a category" at bounding box center [211, 384] width 92 height 10
click at [424, 384] on mat-option "Wings" at bounding box center [517, 384] width 327 height 26
drag, startPoint x: 678, startPoint y: 469, endPoint x: 770, endPoint y: 408, distance: 110.6
click at [194, 472] on div "Next" at bounding box center [186, 477] width 17 height 10
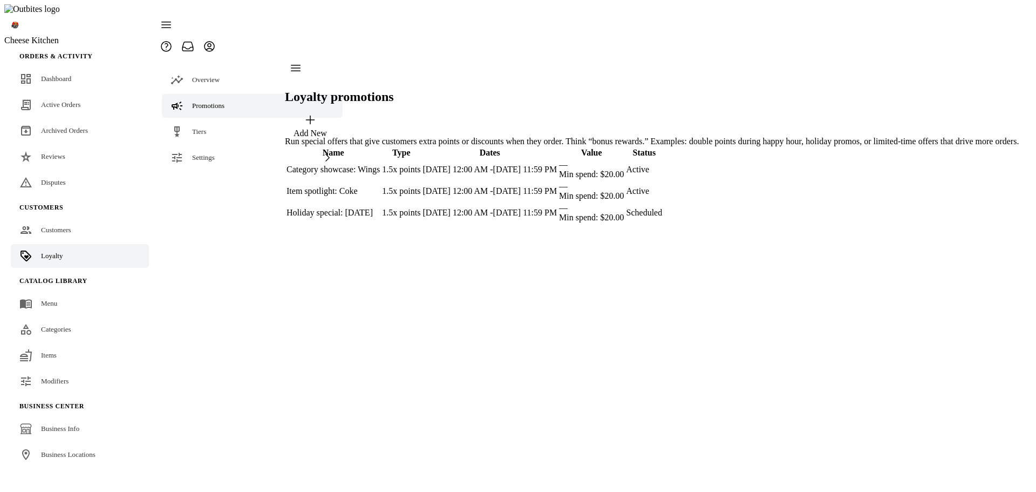
click at [327, 113] on div "Add New" at bounding box center [310, 125] width 33 height 25
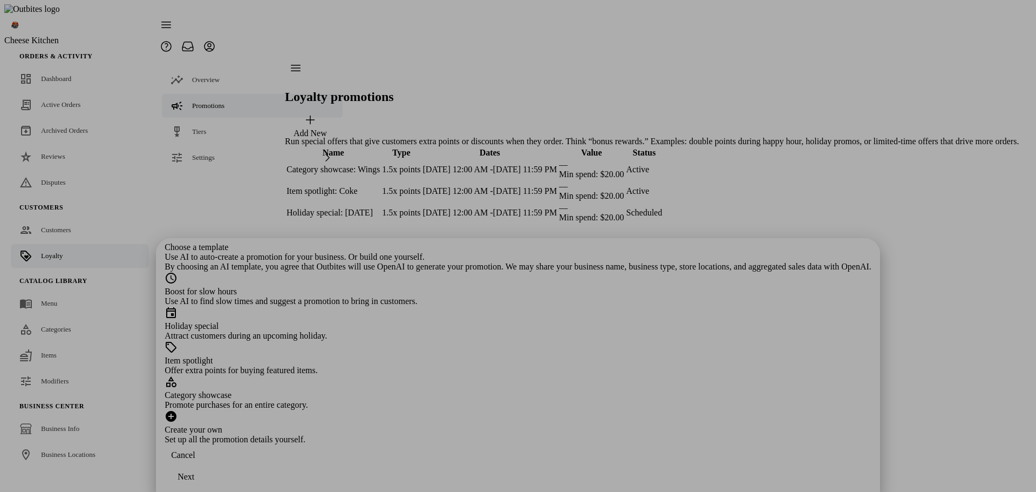
click at [485, 410] on div "Create your own Set up all the promotion details yourself." at bounding box center [518, 427] width 707 height 35
drag, startPoint x: 670, startPoint y: 477, endPoint x: 666, endPoint y: 453, distance: 24.6
click at [207, 476] on span "continue" at bounding box center [186, 476] width 43 height 26
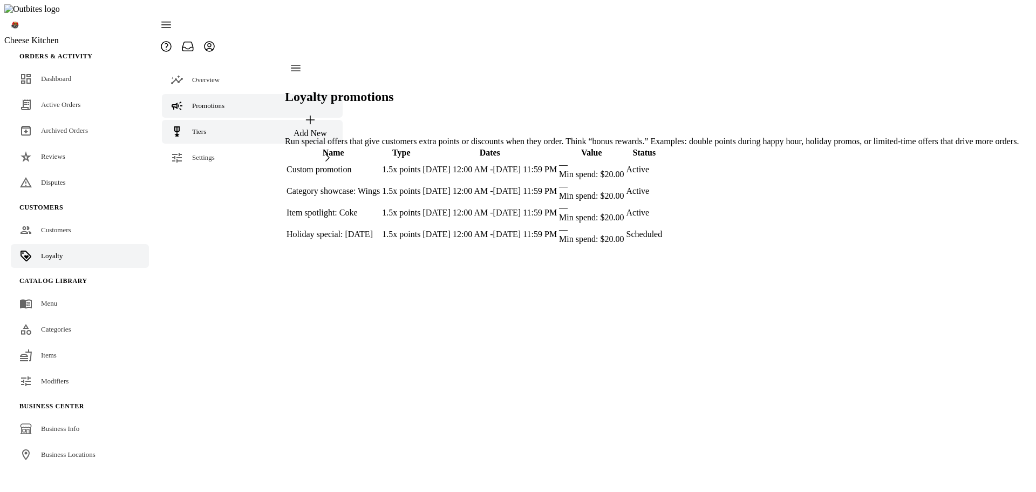
click at [210, 120] on link "Tiers" at bounding box center [252, 132] width 181 height 24
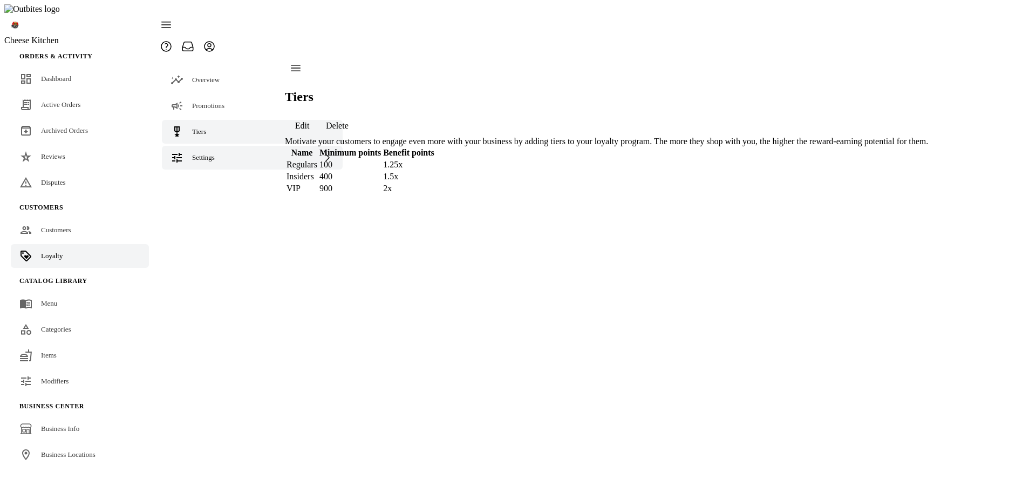
drag, startPoint x: 208, startPoint y: 133, endPoint x: 210, endPoint y: 142, distance: 9.3
click at [208, 153] on span "Settings" at bounding box center [203, 157] width 23 height 8
click at [213, 173] on link "Terminology" at bounding box center [252, 185] width 181 height 24
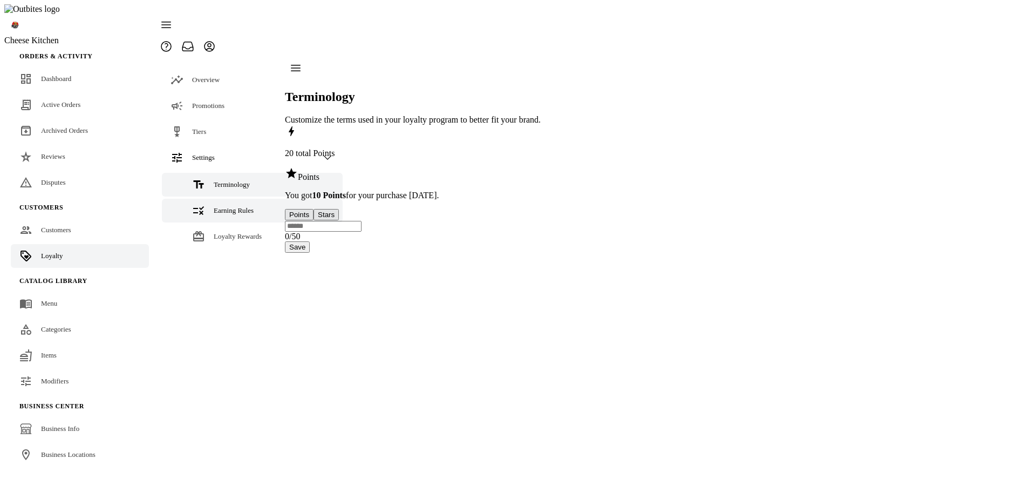
click at [214, 206] on span "Earning Rules" at bounding box center [234, 210] width 40 height 8
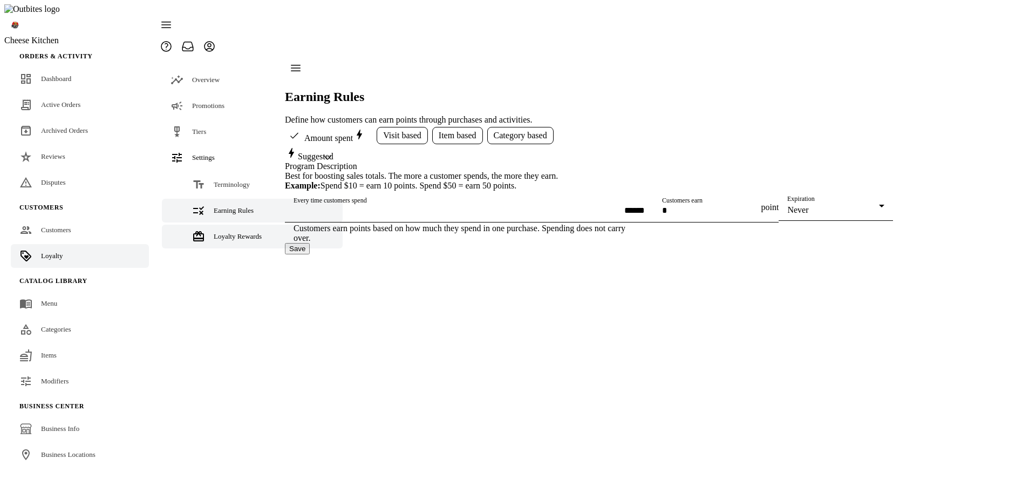
click at [215, 232] on span "Loyalty Rewards" at bounding box center [238, 236] width 48 height 8
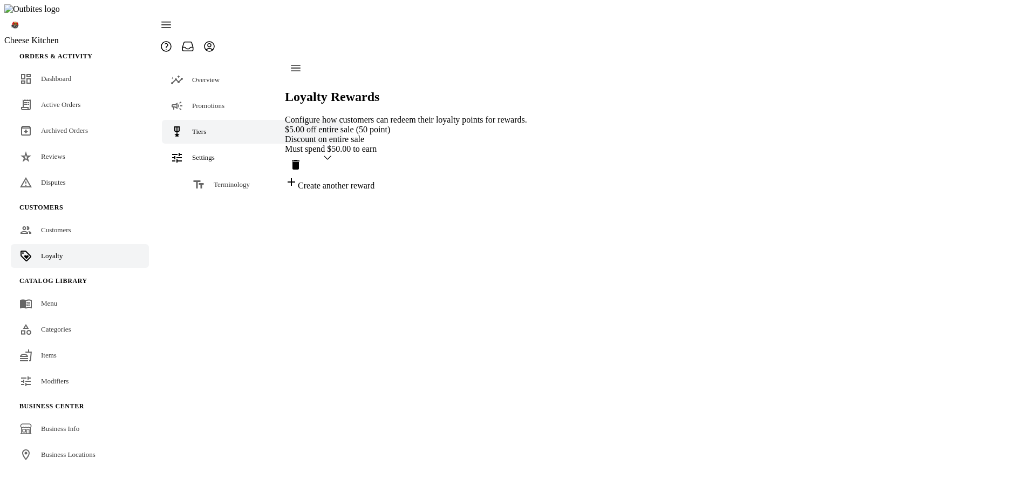
click at [203, 127] on span "Tiers" at bounding box center [199, 131] width 14 height 8
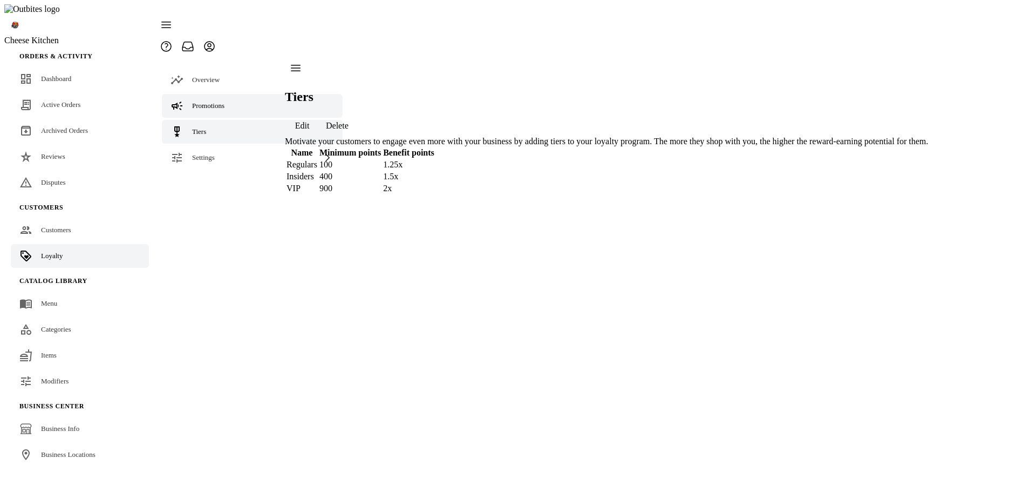
click at [210, 101] on span "Promotions" at bounding box center [208, 105] width 32 height 8
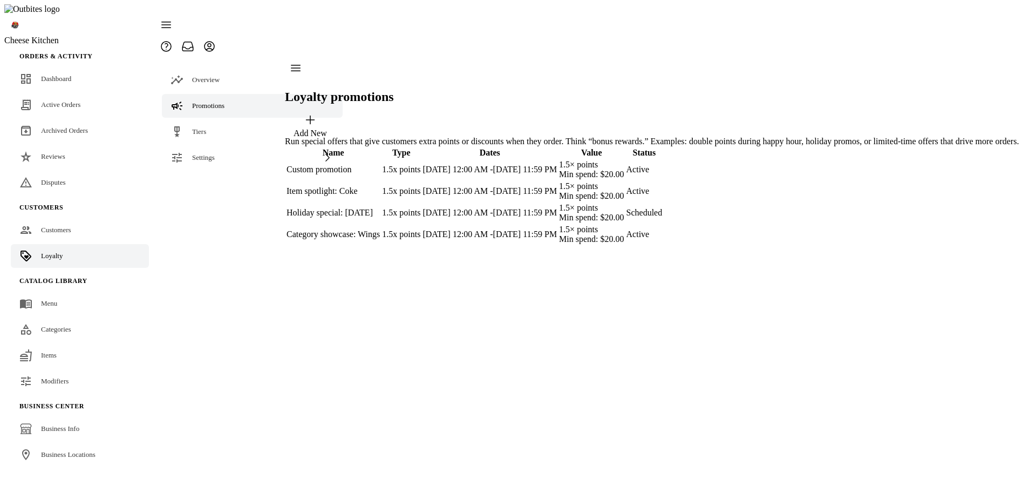
drag, startPoint x: 513, startPoint y: 291, endPoint x: 495, endPoint y: 235, distance: 58.9
click at [513, 245] on div "Loyalty promotions Add New Run special offers that give customers extra points …" at bounding box center [652, 151] width 734 height 188
drag, startPoint x: 355, startPoint y: 234, endPoint x: 385, endPoint y: 263, distance: 42.0
click at [355, 234] on div "Category showcase: Wings" at bounding box center [332, 234] width 93 height 10
select select
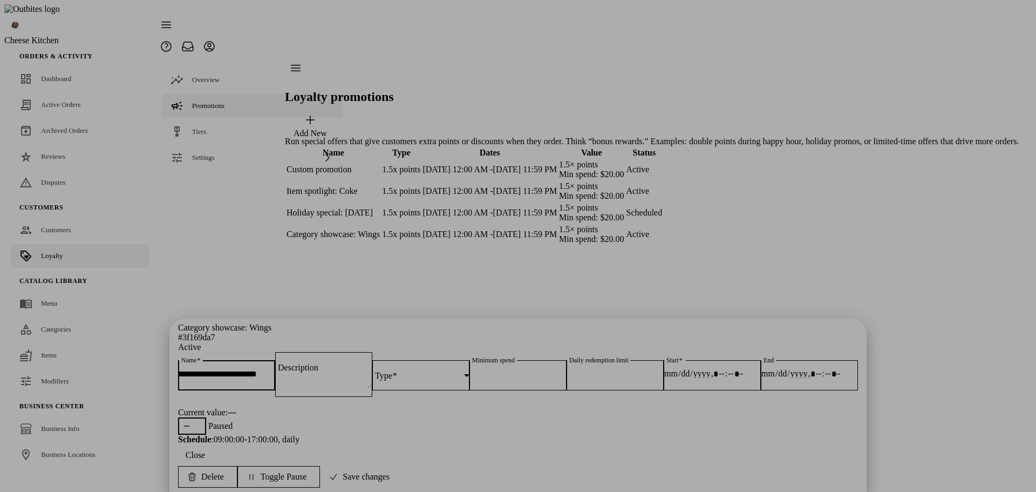
click at [467, 370] on select "**********" at bounding box center [420, 374] width 97 height 8
click at [583, 352] on form "**********" at bounding box center [518, 393] width 680 height 83
click at [800, 359] on div at bounding box center [518, 246] width 1036 height 492
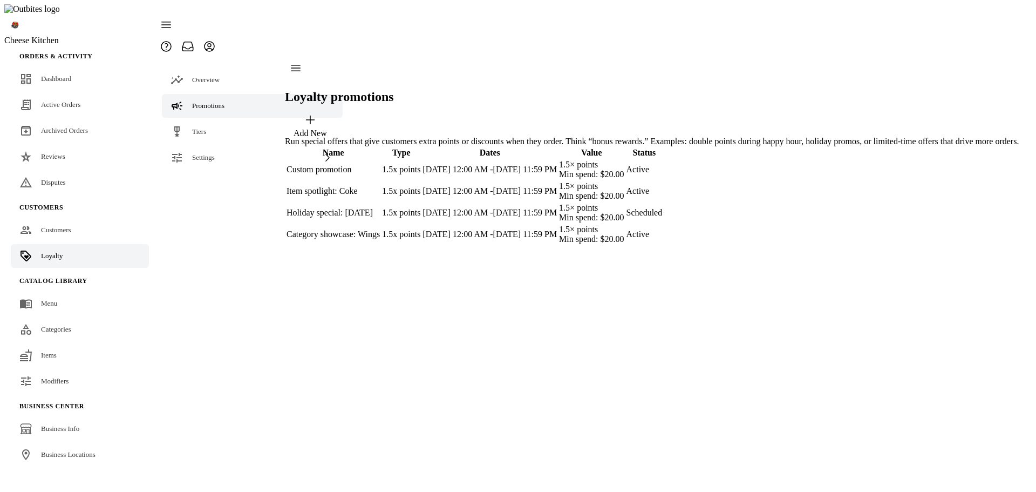
click at [327, 128] on div "Add New" at bounding box center [310, 133] width 33 height 10
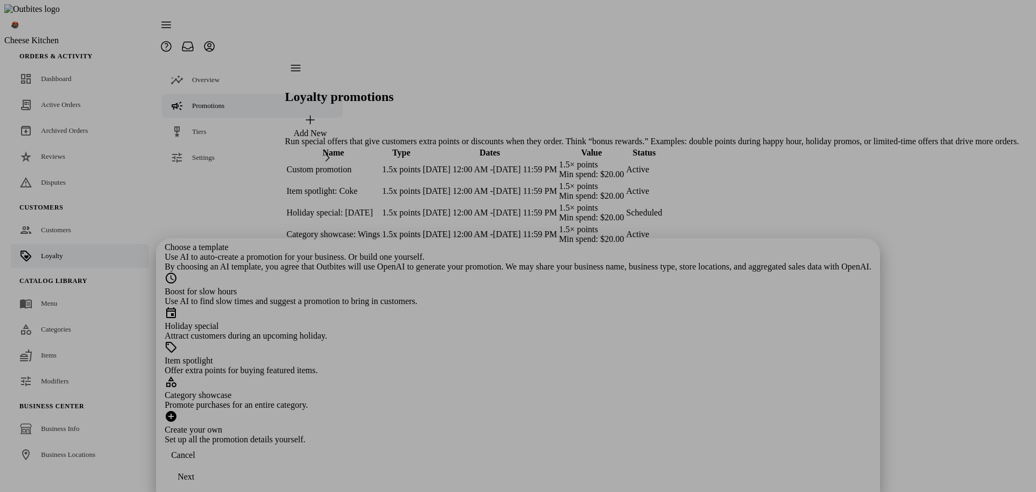
click at [826, 369] on div at bounding box center [518, 246] width 1036 height 492
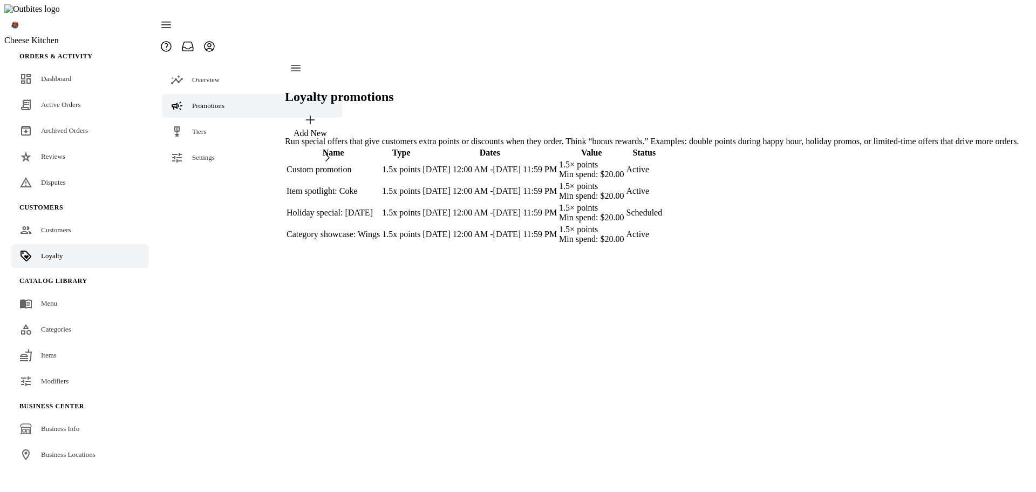
click at [380, 186] on div "Item spotlight: Coke" at bounding box center [332, 191] width 93 height 10
select select
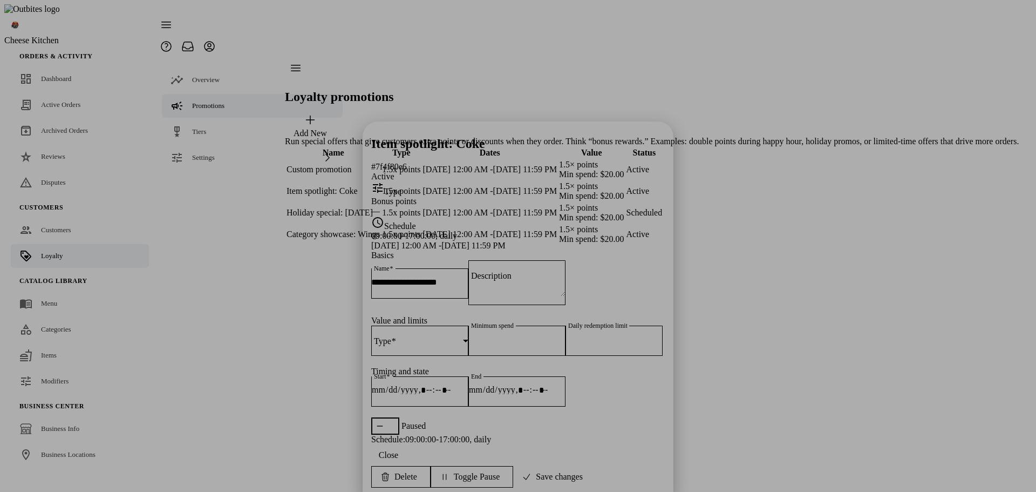
click at [519, 250] on section "**********" at bounding box center [518, 342] width 294 height 184
click at [417, 474] on span "Delete" at bounding box center [405, 477] width 23 height 10
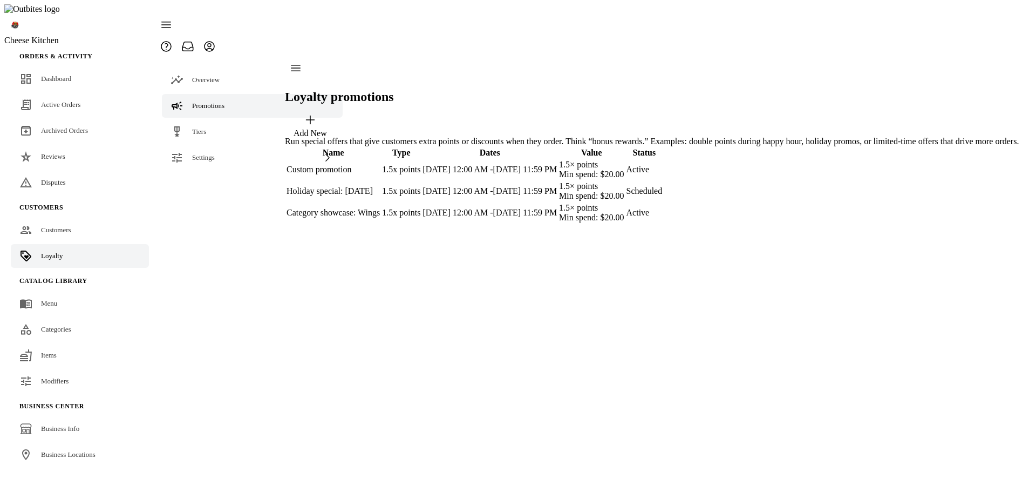
click at [454, 224] on div "Loyalty promotions Add New Run special offers that give customers extra points …" at bounding box center [652, 140] width 734 height 167
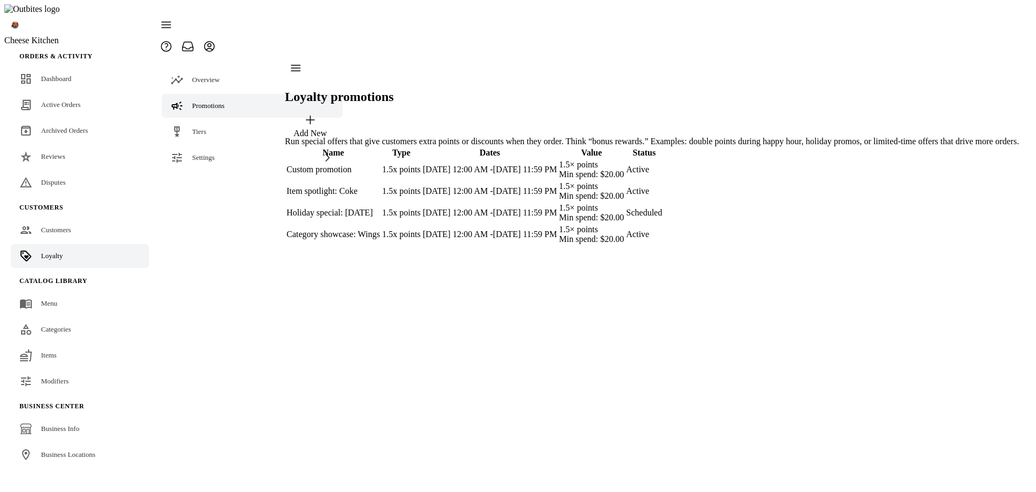
click at [380, 186] on div "Item spotlight: Coke" at bounding box center [332, 191] width 93 height 10
select select
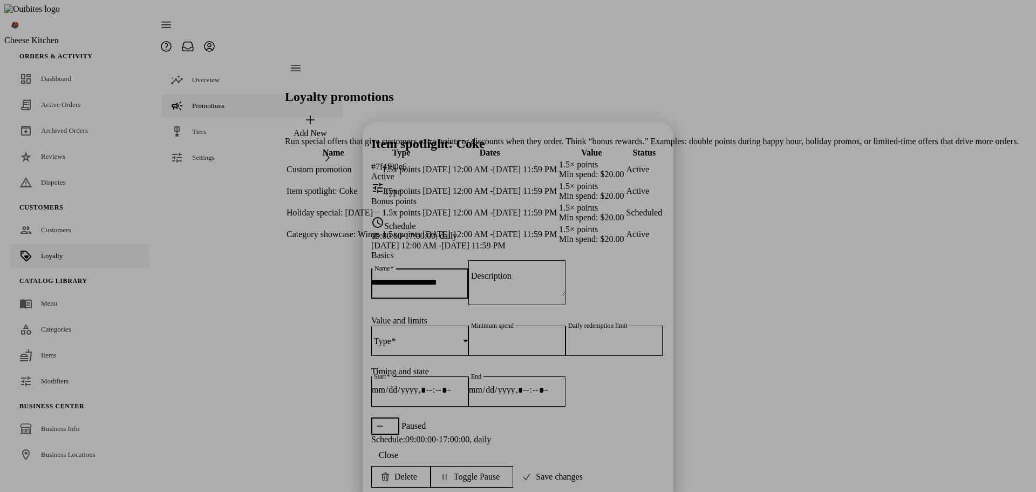
click at [783, 347] on div at bounding box center [518, 246] width 1036 height 492
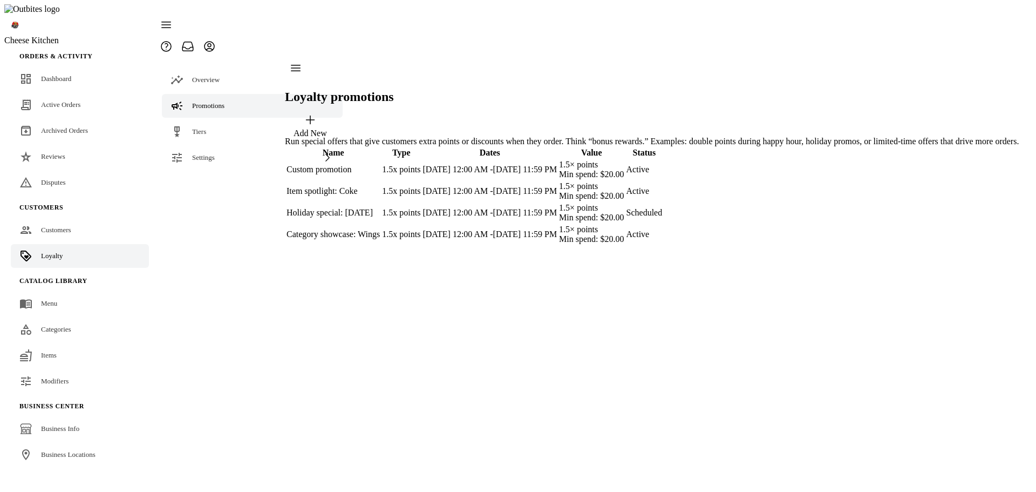
click at [380, 186] on div "Item spotlight: Coke" at bounding box center [332, 191] width 93 height 10
select select
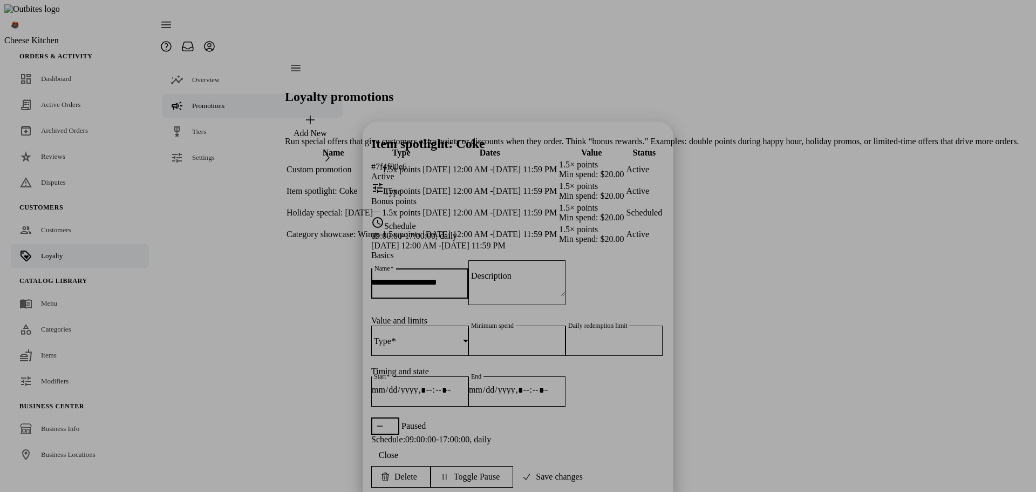
click at [468, 277] on input "**********" at bounding box center [419, 281] width 97 height 9
click at [468, 269] on textarea "Description" at bounding box center [516, 283] width 97 height 28
click at [463, 260] on div "**********" at bounding box center [518, 288] width 294 height 56
click at [758, 332] on div at bounding box center [518, 246] width 1036 height 492
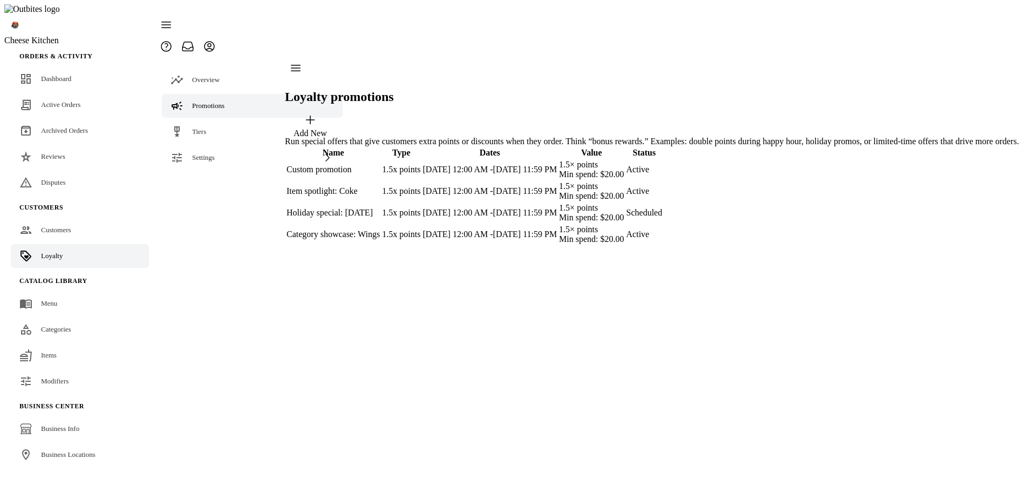
click at [380, 186] on div "Item spotlight: Coke" at bounding box center [332, 191] width 93 height 10
select select
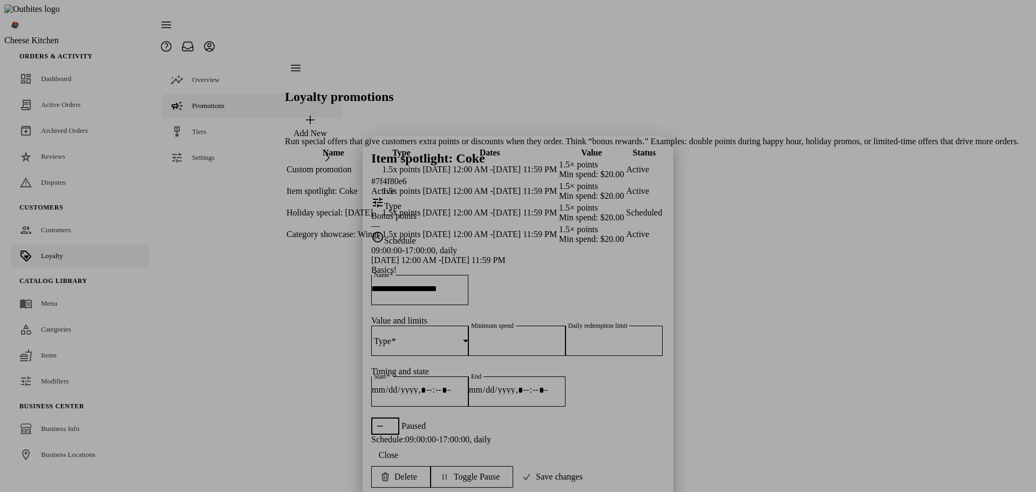
click at [799, 324] on div at bounding box center [518, 246] width 1036 height 492
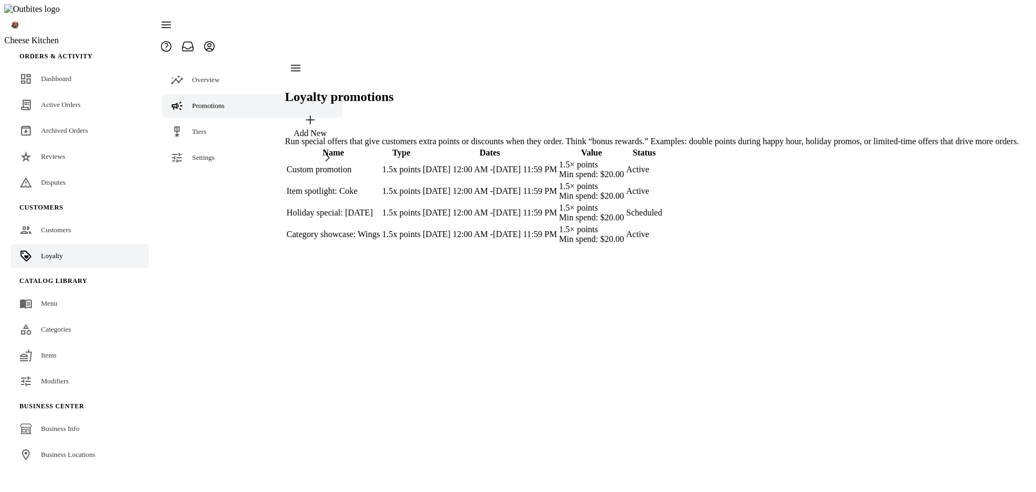
click at [380, 186] on div "Item spotlight: Coke" at bounding box center [332, 191] width 93 height 10
select select
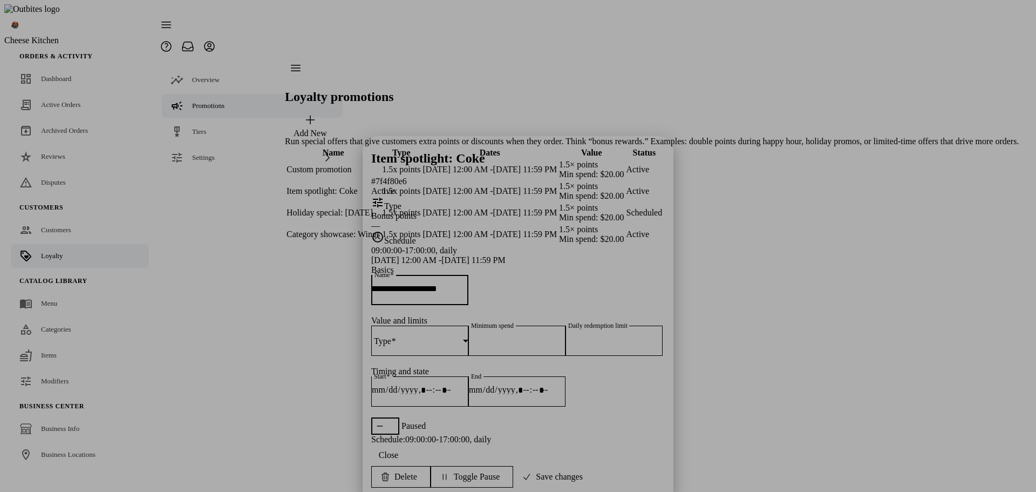
click at [440, 335] on select "**********" at bounding box center [419, 339] width 97 height 8
click at [463, 371] on div "**********" at bounding box center [518, 297] width 294 height 293
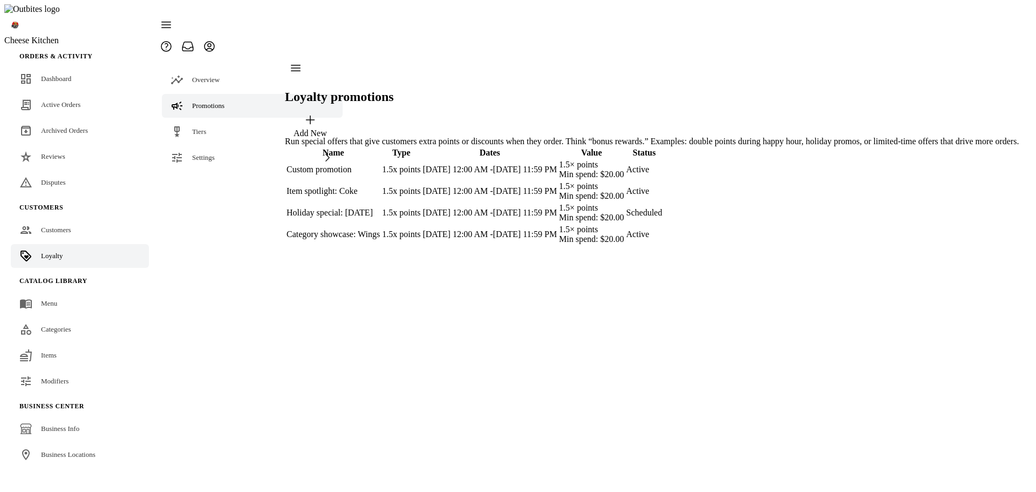
drag, startPoint x: 440, startPoint y: 162, endPoint x: 510, endPoint y: 179, distance: 72.2
click at [380, 181] on td "Item spotlight: Coke" at bounding box center [333, 191] width 94 height 21
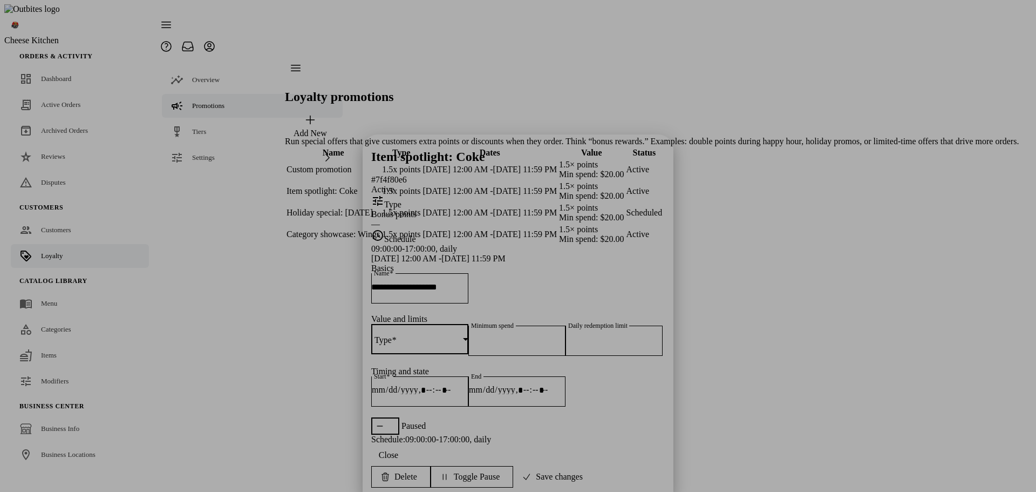
click at [420, 334] on div at bounding box center [417, 339] width 92 height 10
click at [421, 238] on mat-option "Multiplier" at bounding box center [406, 242] width 104 height 26
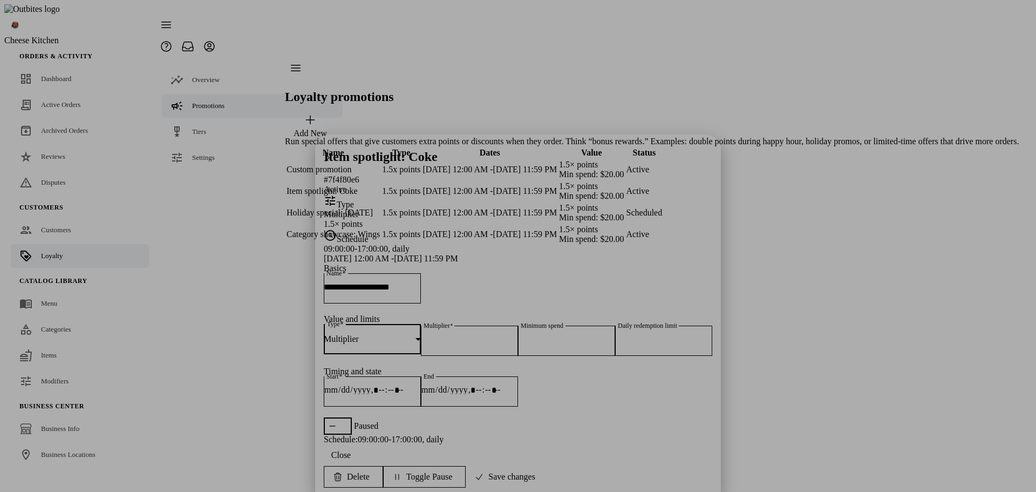
click at [415, 334] on div "Multiplier" at bounding box center [370, 339] width 92 height 10
click at [398, 266] on span "Bonus points" at bounding box center [385, 268] width 45 height 10
click at [414, 334] on div "Bonus points" at bounding box center [370, 339] width 92 height 10
click at [394, 239] on span "Multiplier" at bounding box center [380, 242] width 35 height 10
click at [573, 324] on div "Type Multiplier Multiplier Minimum spend ** Daily redemption limit *" at bounding box center [518, 345] width 388 height 43
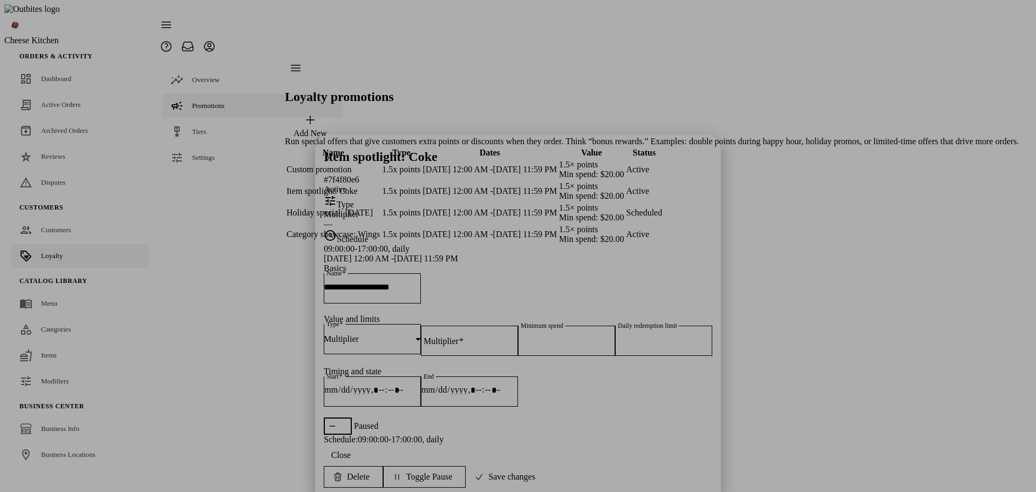
click at [775, 331] on div at bounding box center [518, 246] width 1036 height 492
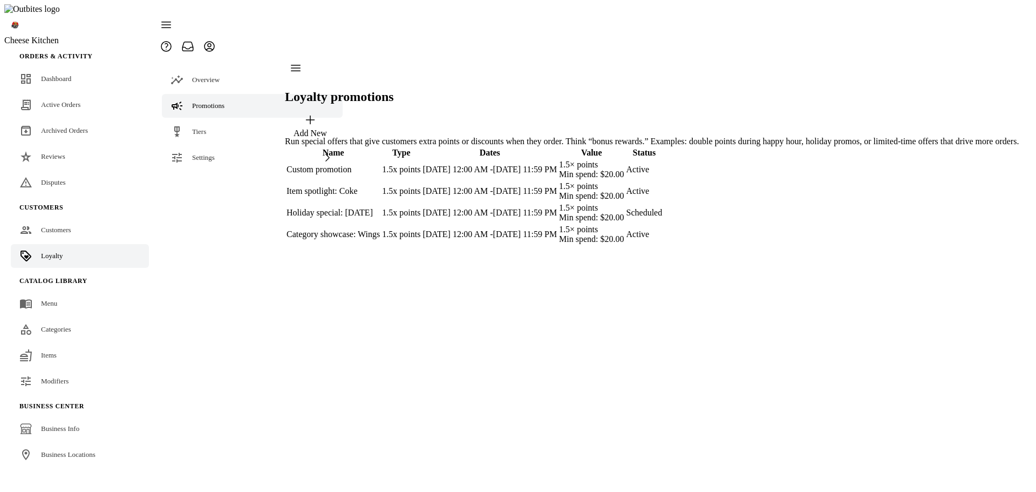
click at [421, 238] on td "1.5x points" at bounding box center [400, 234] width 39 height 21
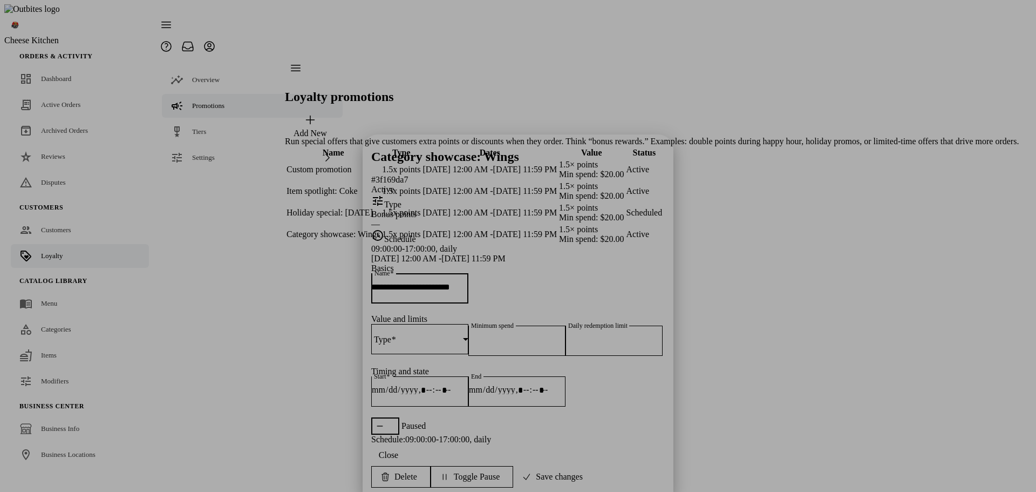
click at [407, 324] on div at bounding box center [419, 339] width 97 height 30
click at [406, 242] on mat-option "Multiplier" at bounding box center [406, 242] width 104 height 26
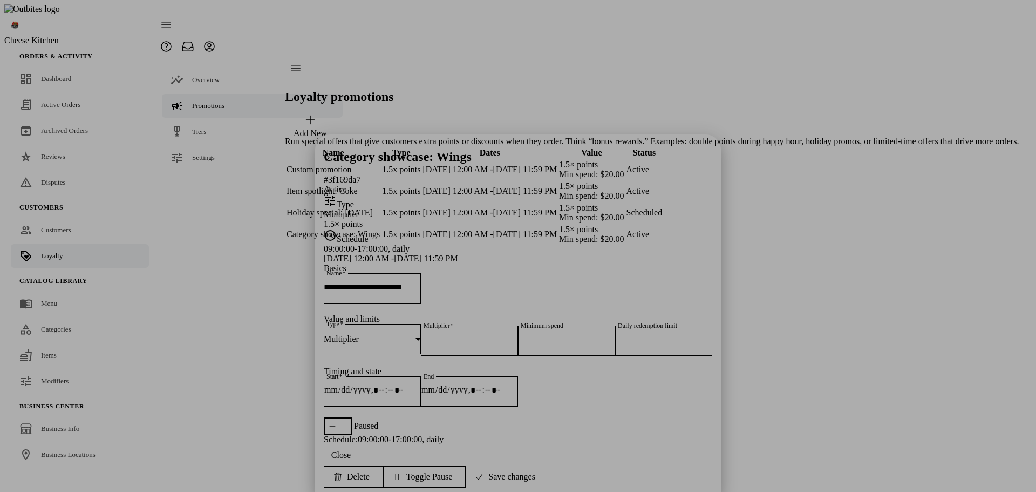
click at [542, 324] on div "Type Multiplier Multiplier *** Minimum spend ** Daily redemption limit *" at bounding box center [518, 345] width 388 height 43
click at [421, 376] on div at bounding box center [372, 391] width 97 height 30
click at [399, 376] on div at bounding box center [372, 391] width 97 height 30
click at [417, 353] on section "**********" at bounding box center [518, 348] width 388 height 171
click at [421, 385] on input "Start" at bounding box center [372, 389] width 97 height 9
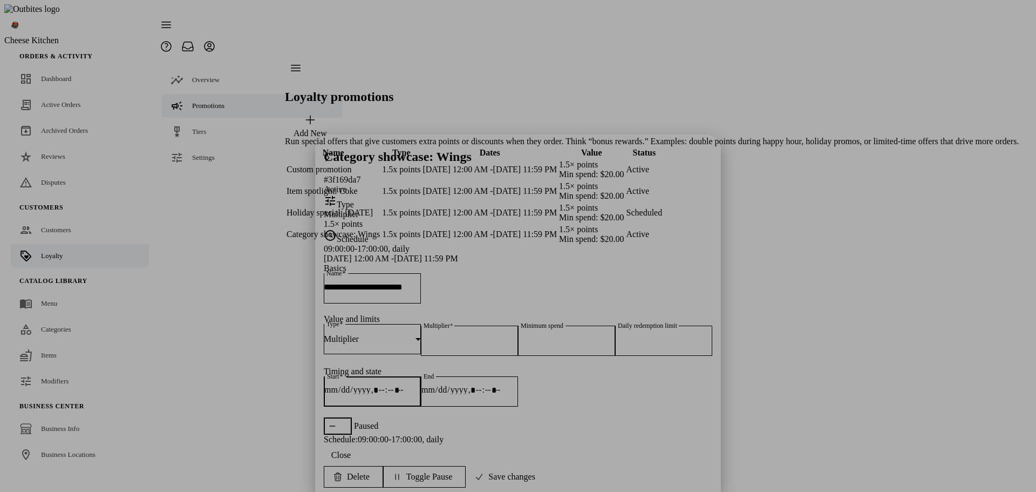
click at [498, 434] on section "Schedule : 09:00:00-17:00:00, daily" at bounding box center [518, 439] width 388 height 10
click at [352, 417] on span "button" at bounding box center [338, 425] width 28 height 17
click at [347, 421] on icon "button" at bounding box center [343, 425] width 9 height 9
click at [592, 434] on section "Schedule : 09:00:00-17:00:00, daily" at bounding box center [518, 439] width 388 height 10
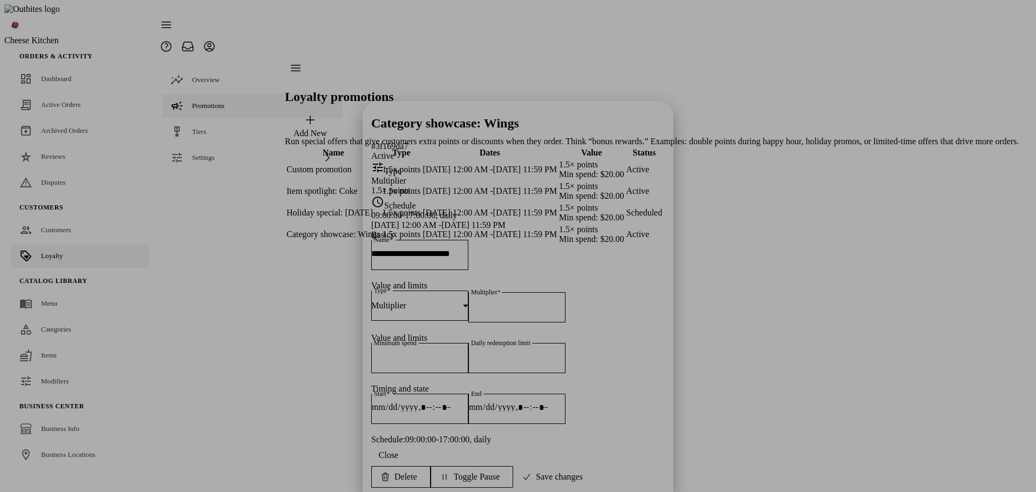
click at [418, 290] on div "Multiplier" at bounding box center [419, 305] width 97 height 30
click at [400, 261] on mat-option "Bonus points" at bounding box center [406, 268] width 104 height 26
click at [424, 301] on div "Bonus points" at bounding box center [417, 306] width 92 height 10
click at [405, 242] on mat-option "Multiplier" at bounding box center [406, 242] width 104 height 26
click at [620, 290] on div "Type Multiplier Multiplier" at bounding box center [518, 311] width 294 height 43
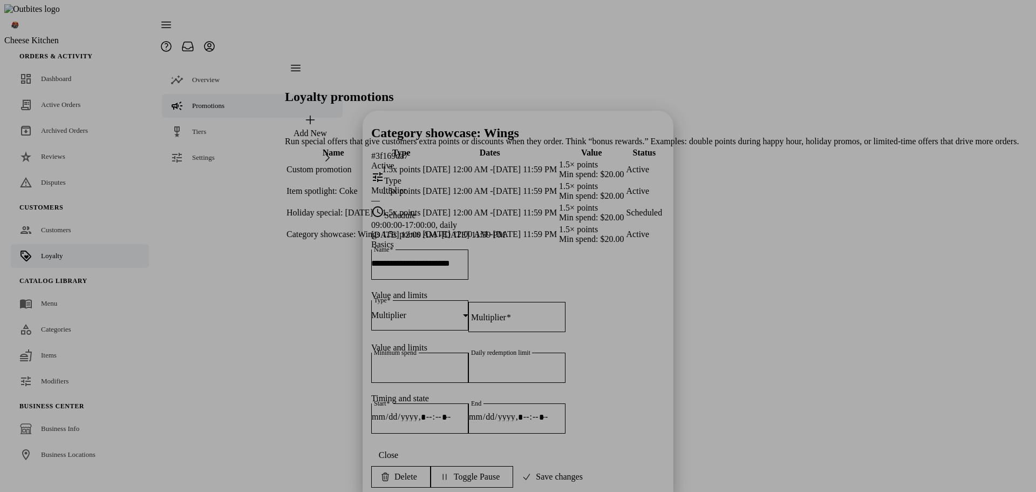
click at [795, 312] on div at bounding box center [518, 246] width 1036 height 492
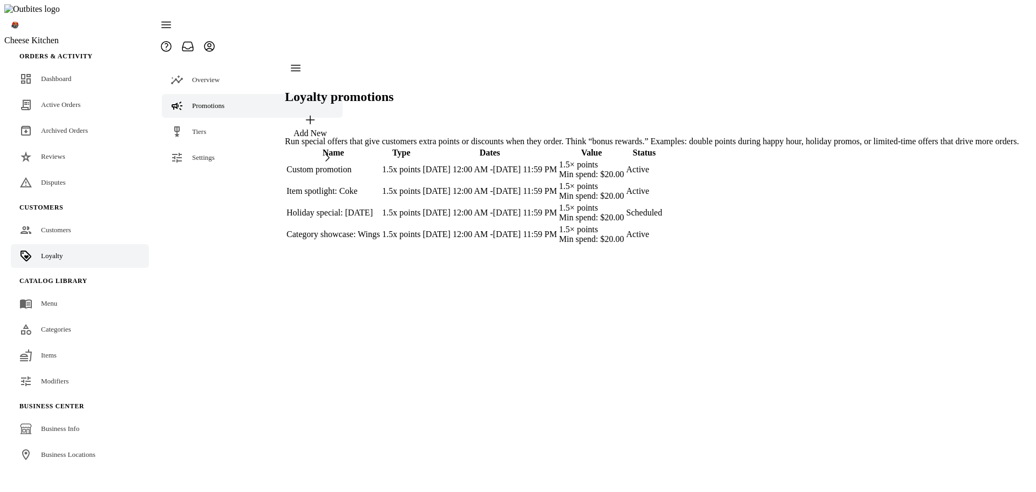
click at [327, 128] on div "Add New" at bounding box center [310, 133] width 33 height 10
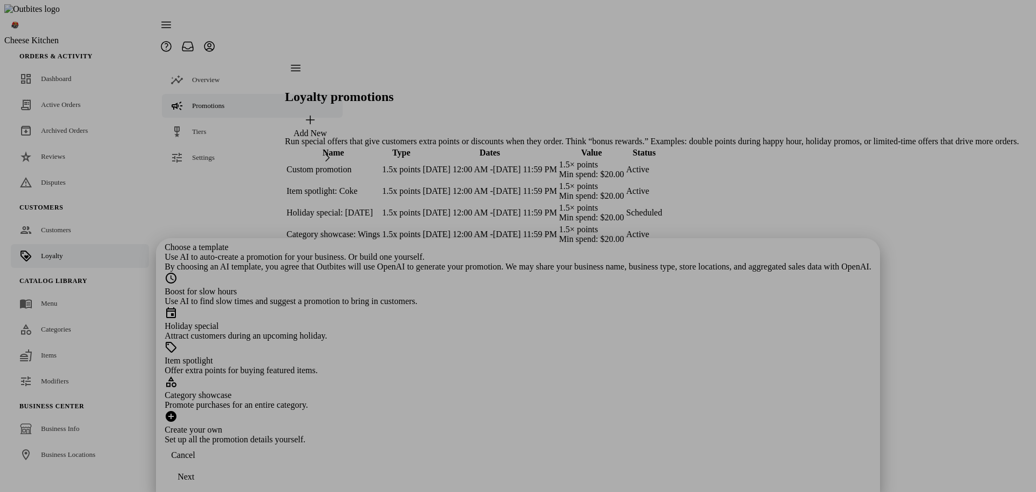
click at [801, 280] on div at bounding box center [518, 246] width 1036 height 492
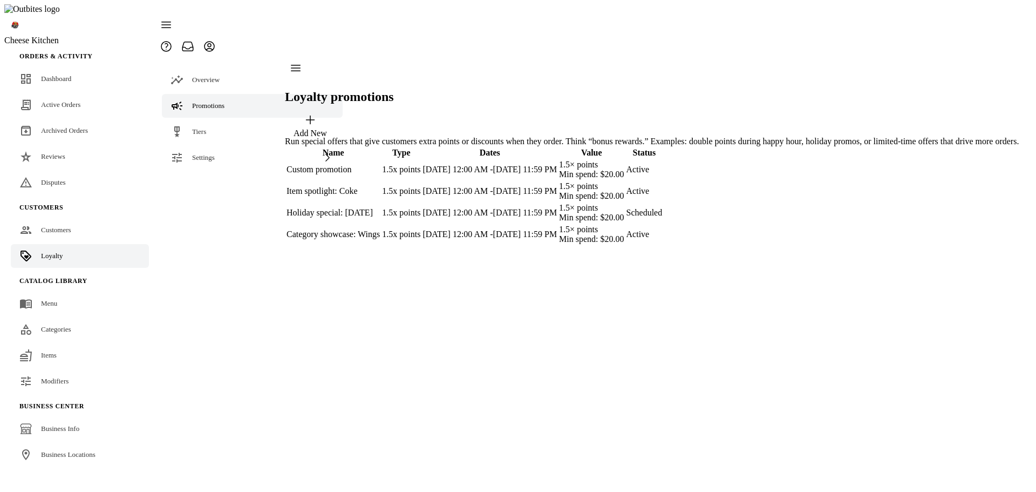
drag, startPoint x: 391, startPoint y: 236, endPoint x: 399, endPoint y: 240, distance: 8.9
click at [380, 236] on div "Category showcase: Wings" at bounding box center [332, 234] width 93 height 10
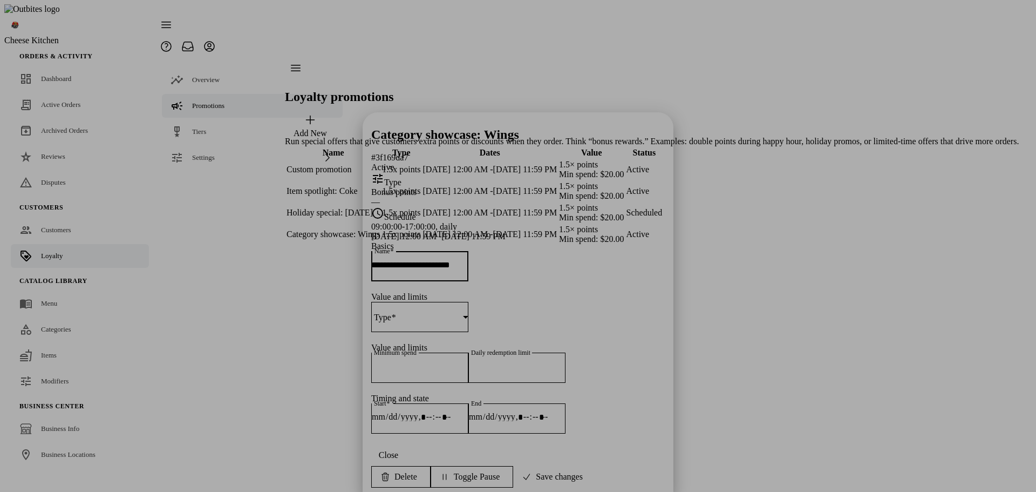
click at [838, 365] on div at bounding box center [518, 246] width 1036 height 492
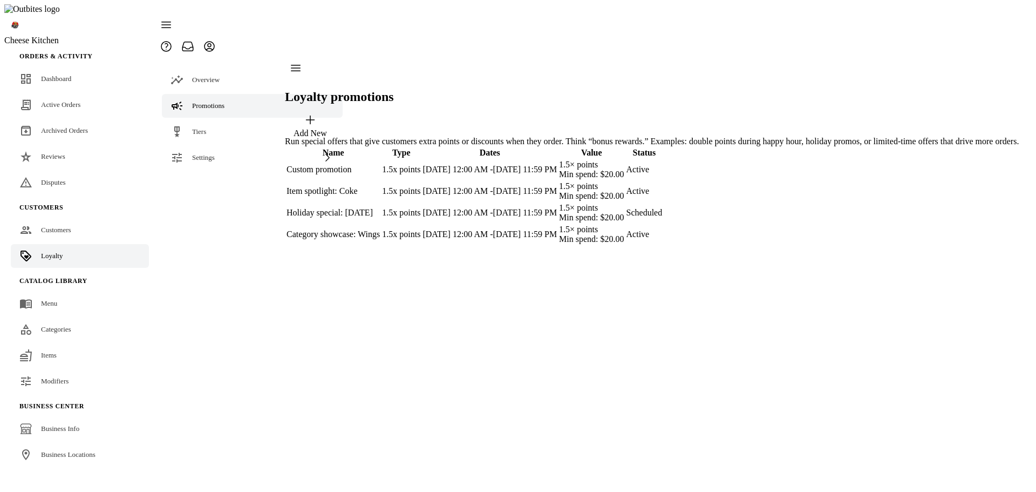
click at [380, 244] on td "Category showcase: Wings" at bounding box center [333, 234] width 94 height 21
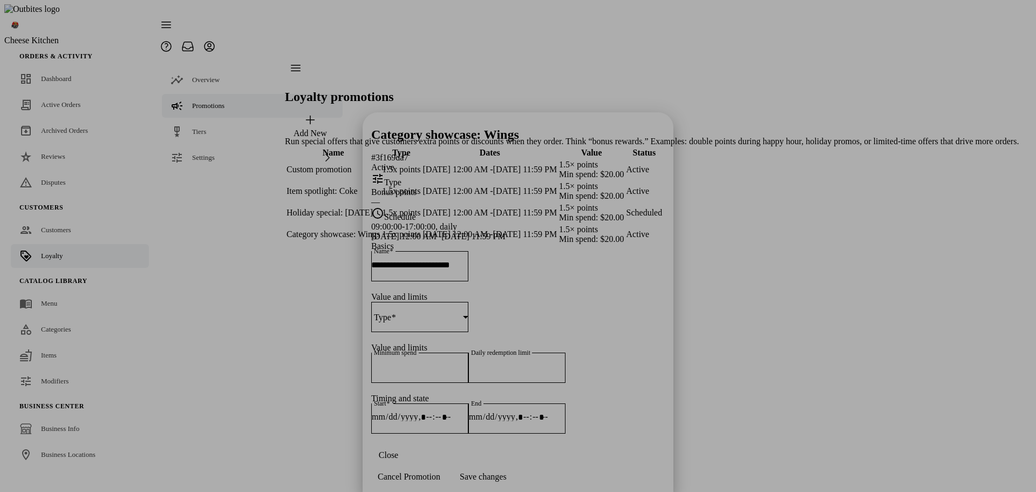
click at [445, 302] on div at bounding box center [419, 317] width 97 height 30
click at [420, 250] on mat-option "Multiplier" at bounding box center [447, 242] width 134 height 26
drag, startPoint x: 527, startPoint y: 161, endPoint x: 526, endPoint y: 168, distance: 7.6
click at [468, 279] on div at bounding box center [419, 284] width 97 height 11
click at [468, 258] on input "**********" at bounding box center [419, 262] width 97 height 9
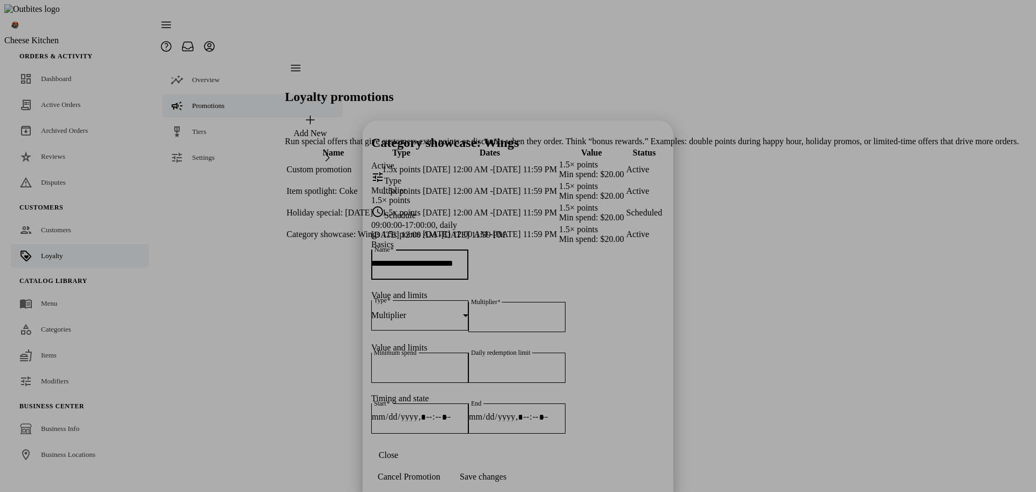
type input "**********"
click at [495, 240] on div "Basics" at bounding box center [518, 245] width 294 height 10
drag, startPoint x: 523, startPoint y: 51, endPoint x: 645, endPoint y: 82, distance: 126.3
click at [646, 170] on section "tune Type Multiplier 1.5× points schedule Schedule 09:00:00-17:00:00, daily Aug…" at bounding box center [518, 204] width 294 height 69
click at [610, 205] on div "schedule Schedule 09:00:00-17:00:00, daily Aug 18, 2025, 12:00 AM - Sep 17, 202…" at bounding box center [518, 222] width 294 height 35
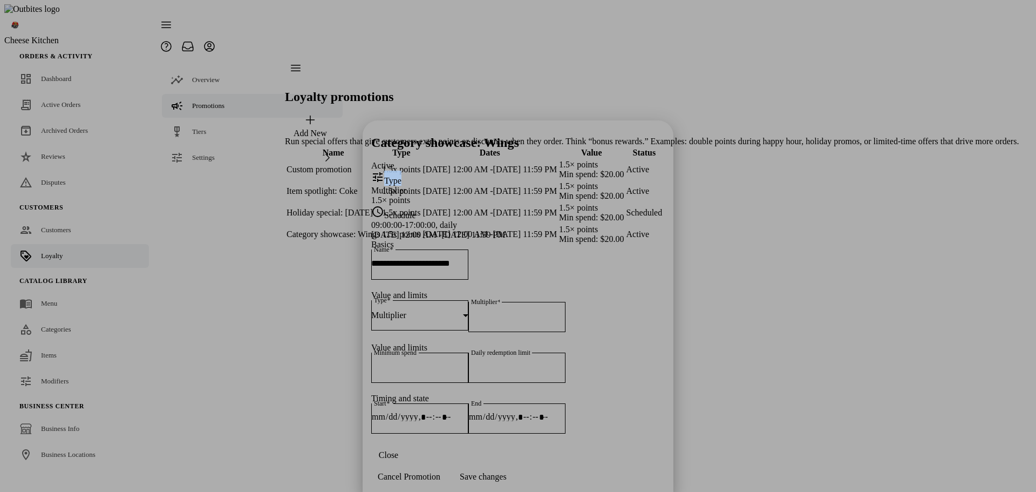
drag, startPoint x: 378, startPoint y: 39, endPoint x: 425, endPoint y: 42, distance: 46.5
click at [425, 170] on div "tune Type Multiplier 1.5× points" at bounding box center [518, 187] width 294 height 35
click at [484, 170] on div "tune Type" at bounding box center [518, 177] width 294 height 15
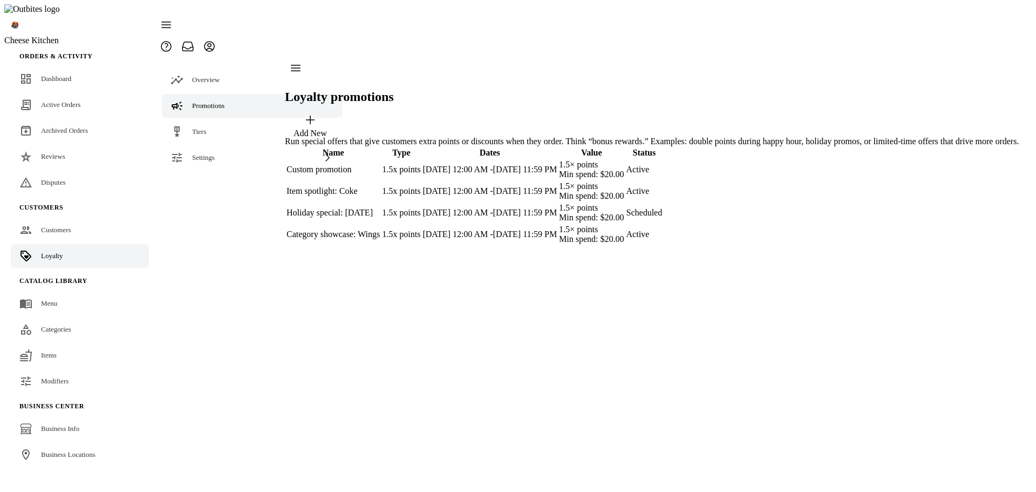
click at [421, 202] on td "1.5x points" at bounding box center [400, 212] width 39 height 21
click at [421, 204] on td "1.5x points" at bounding box center [400, 212] width 39 height 21
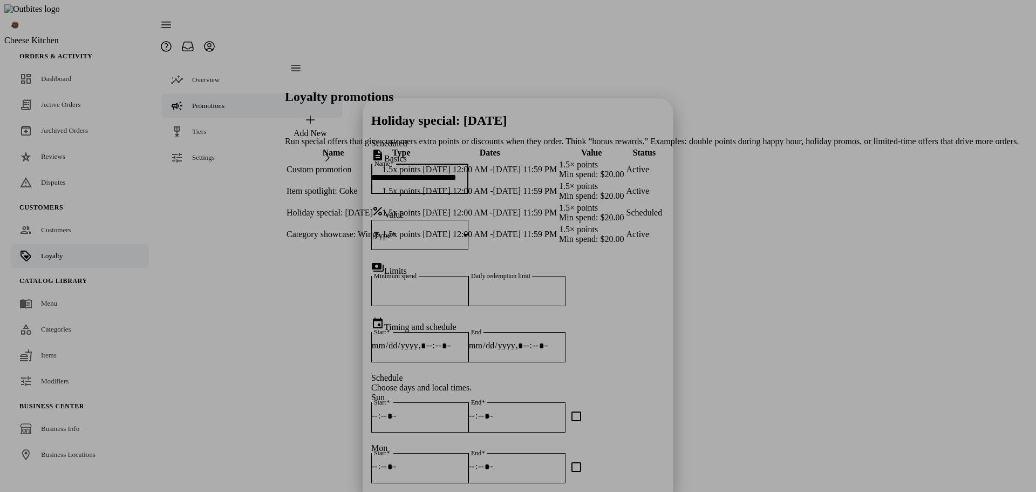
scroll to position [54, 0]
click at [414, 230] on div at bounding box center [417, 235] width 92 height 10
click at [397, 137] on span "Multiplier" at bounding box center [390, 136] width 35 height 10
click at [516, 188] on section "**********" at bounding box center [518, 453] width 294 height 610
click at [565, 286] on input "*" at bounding box center [516, 290] width 97 height 9
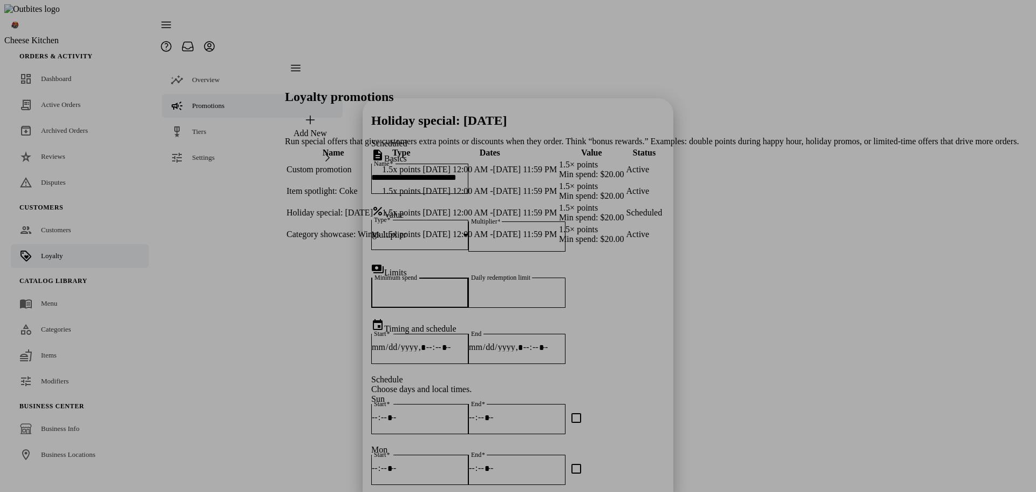
click at [468, 286] on input "**" at bounding box center [419, 290] width 97 height 9
click at [583, 262] on div "payments Limits" at bounding box center [518, 269] width 294 height 15
click at [444, 230] on div "Multiplier" at bounding box center [417, 235] width 92 height 10
click at [418, 158] on span "Bonus points" at bounding box center [395, 162] width 45 height 10
drag, startPoint x: 433, startPoint y: 101, endPoint x: 429, endPoint y: 110, distance: 9.7
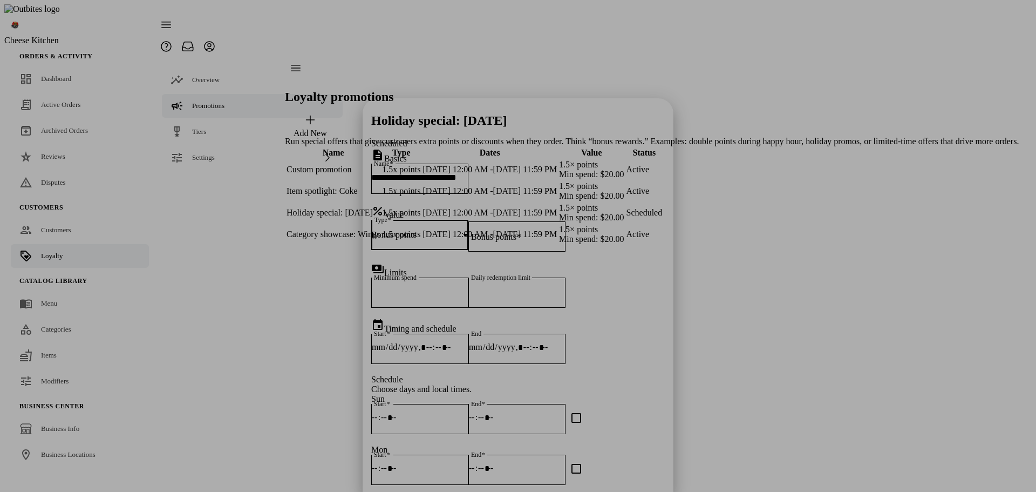
click at [433, 230] on div "Bonus points" at bounding box center [417, 235] width 92 height 10
click at [412, 124] on mat-option "Multiplier" at bounding box center [434, 136] width 140 height 26
click at [468, 230] on input "Multiplier" at bounding box center [516, 234] width 97 height 9
type input "*"
click at [434, 204] on div "percent Value Type Multiplier Multiplier *" at bounding box center [518, 233] width 294 height 58
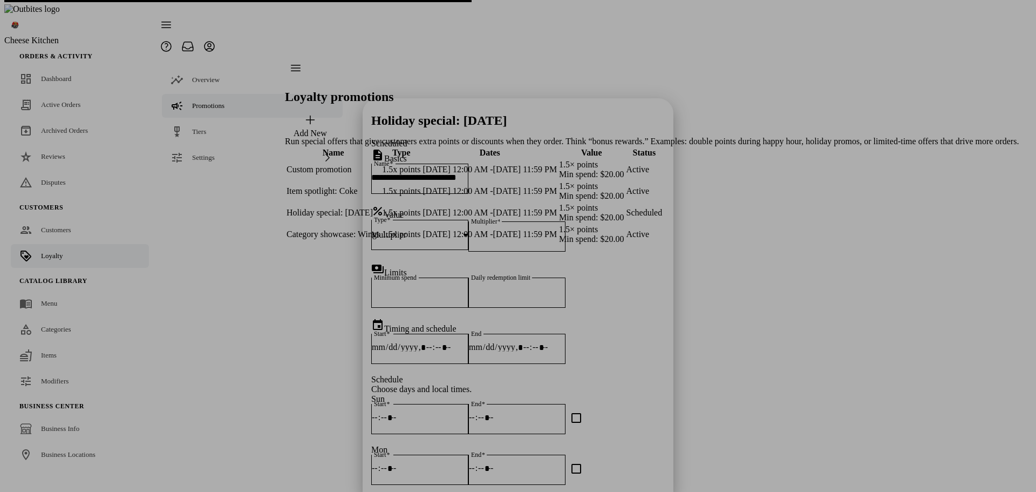
scroll to position [108, 0]
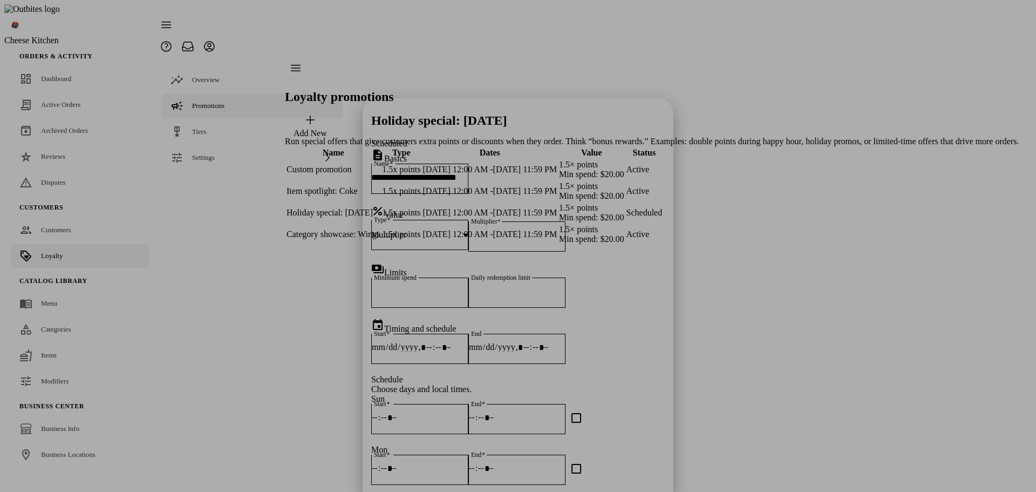
type input "*****"
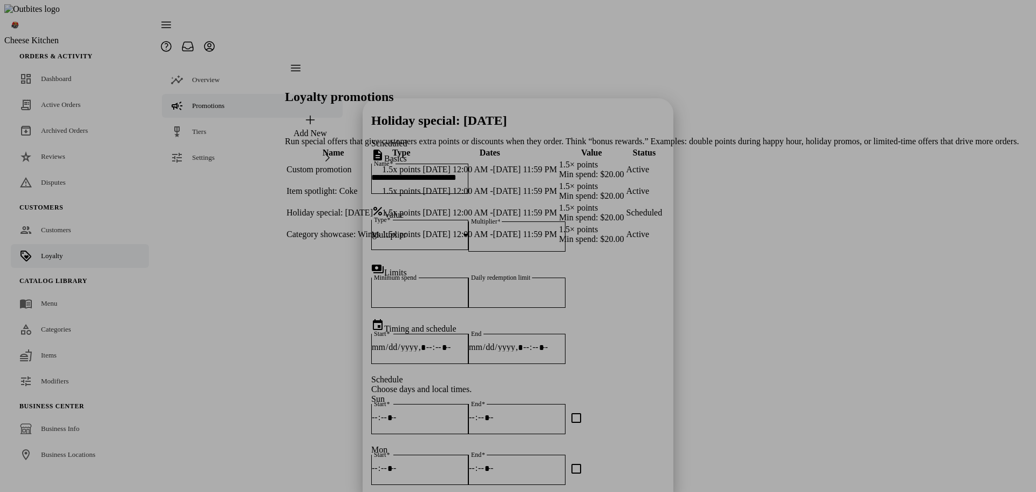
type input "*****"
